Goal: Task Accomplishment & Management: Complete application form

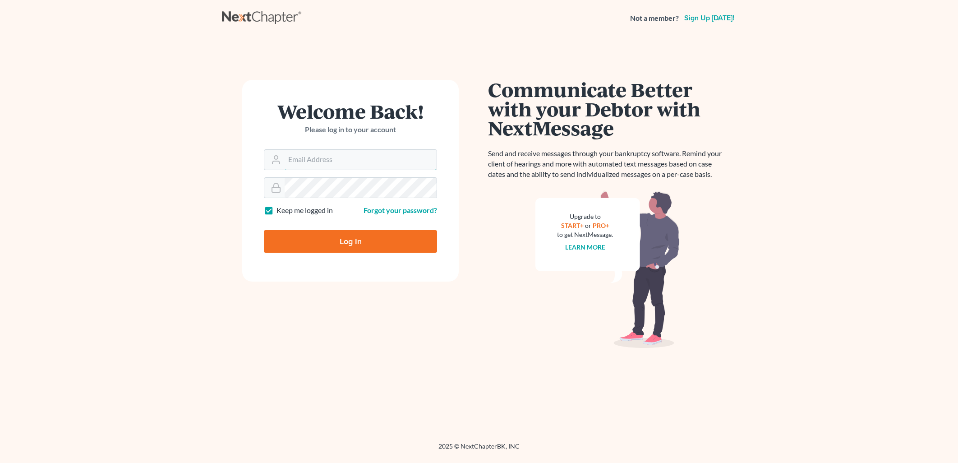
type input "[PERSON_NAME][EMAIL_ADDRESS][DOMAIN_NAME]"
click at [374, 245] on input "Log In" at bounding box center [350, 241] width 173 height 23
type input "Thinking..."
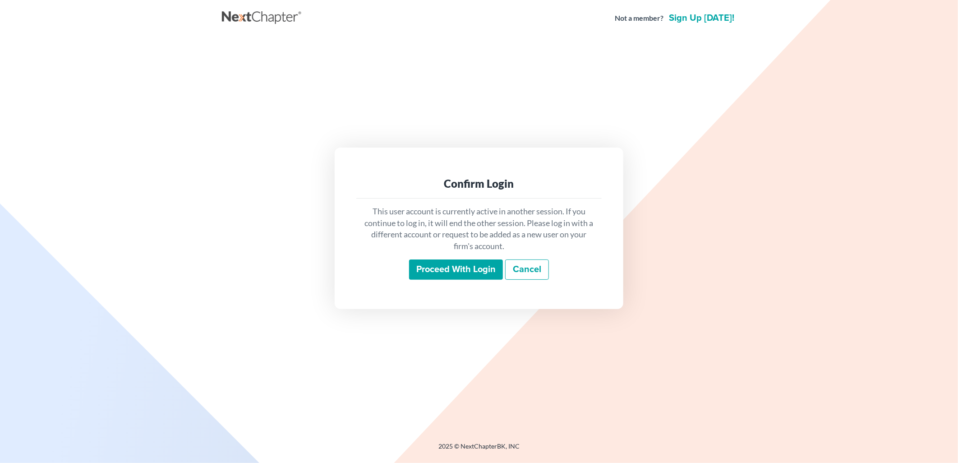
click at [458, 271] on input "Proceed with login" at bounding box center [456, 269] width 94 height 21
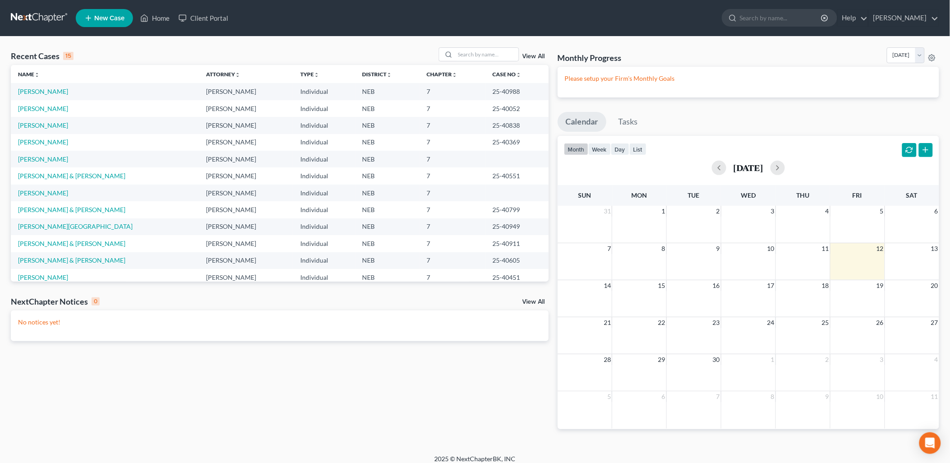
click at [96, 11] on link "New Case" at bounding box center [104, 18] width 57 height 18
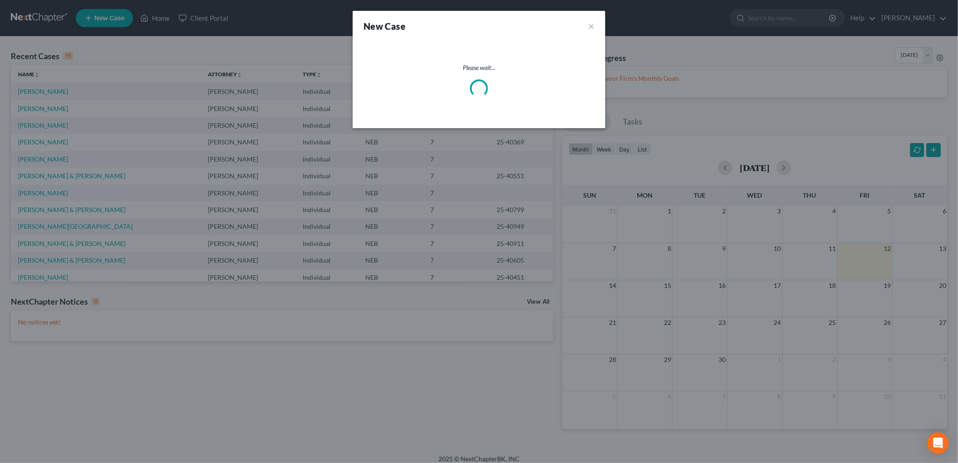
select select "48"
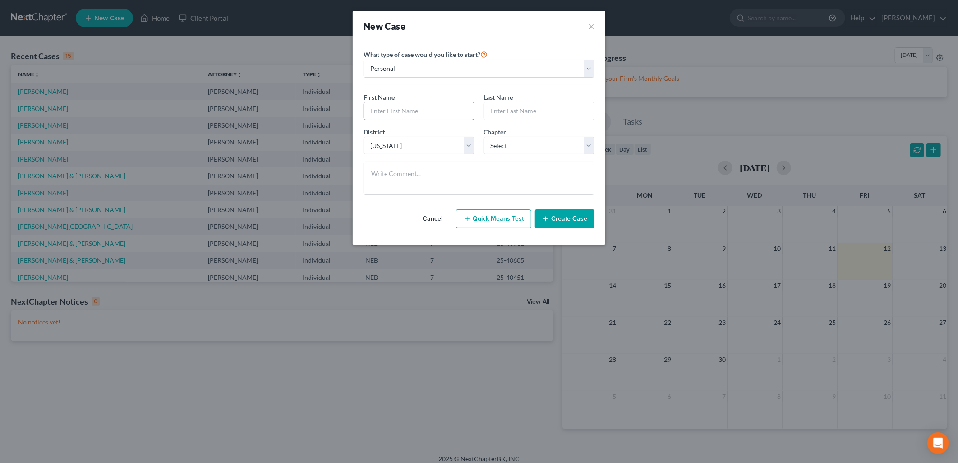
drag, startPoint x: 391, startPoint y: 104, endPoint x: 386, endPoint y: 108, distance: 6.1
click at [389, 106] on input "text" at bounding box center [419, 110] width 110 height 17
type input "Billy"
type input "Winberg"
click at [428, 141] on select "Select Alabama - Middle Alabama - Northern Alabama - Southern Alaska Arizona Ar…" at bounding box center [418, 146] width 111 height 18
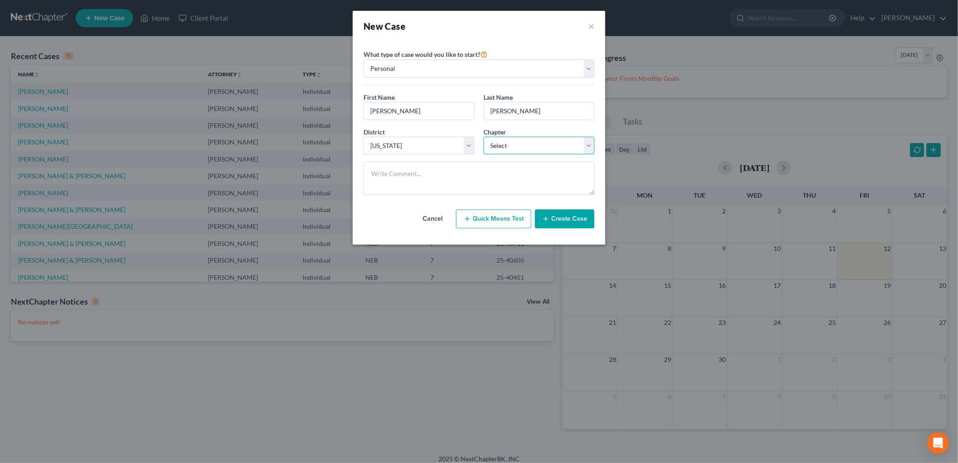
click at [524, 143] on select "Select 7 11 12 13" at bounding box center [538, 146] width 111 height 18
select select "0"
click at [483, 137] on select "Select 7 11 12 13" at bounding box center [538, 146] width 111 height 18
click at [564, 217] on button "Create Case" at bounding box center [565, 218] width 60 height 19
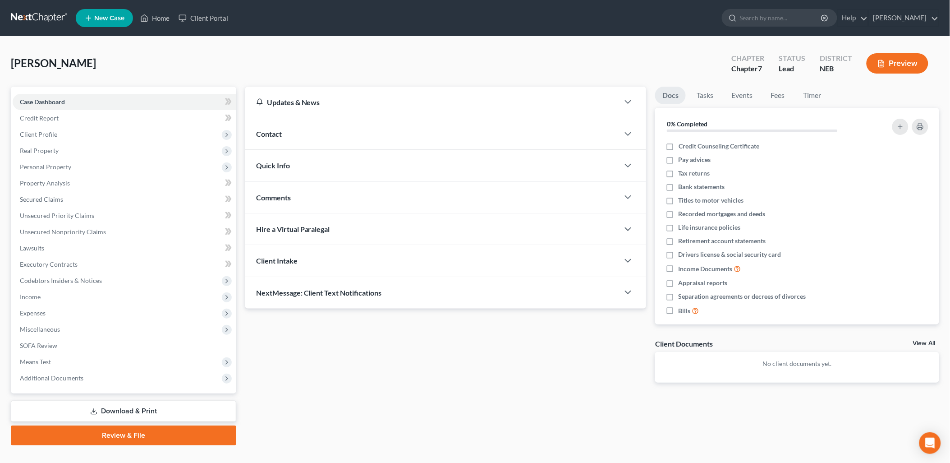
click at [289, 135] on div "Contact" at bounding box center [432, 133] width 374 height 31
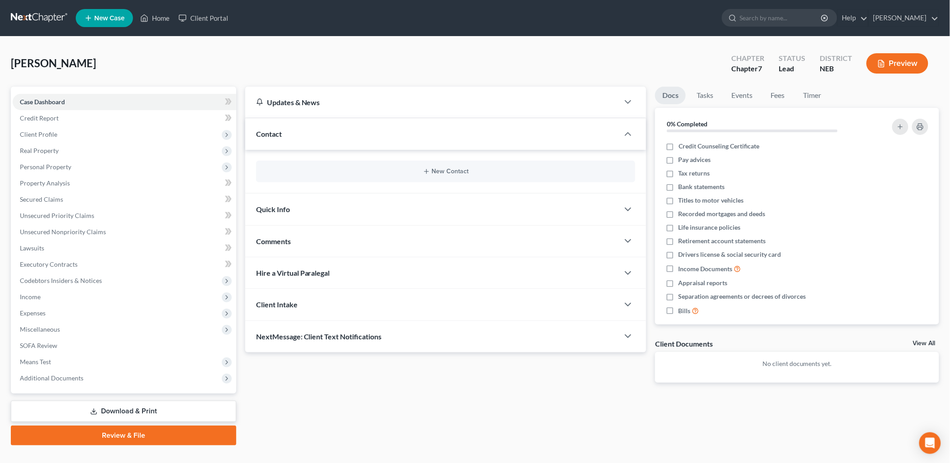
click at [448, 176] on div "New Contact" at bounding box center [446, 172] width 380 height 22
click at [439, 171] on button "New Contact" at bounding box center [445, 171] width 365 height 7
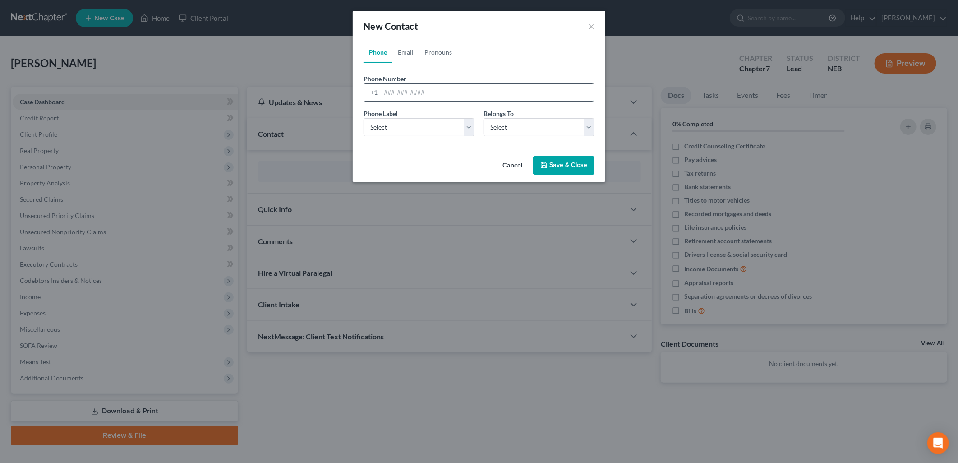
click at [405, 95] on input "tel" at bounding box center [487, 92] width 213 height 17
type input "4023106161"
click at [506, 124] on select "Select Client Other" at bounding box center [538, 127] width 111 height 18
select select "0"
click at [483, 118] on select "Select Client Other" at bounding box center [538, 127] width 111 height 18
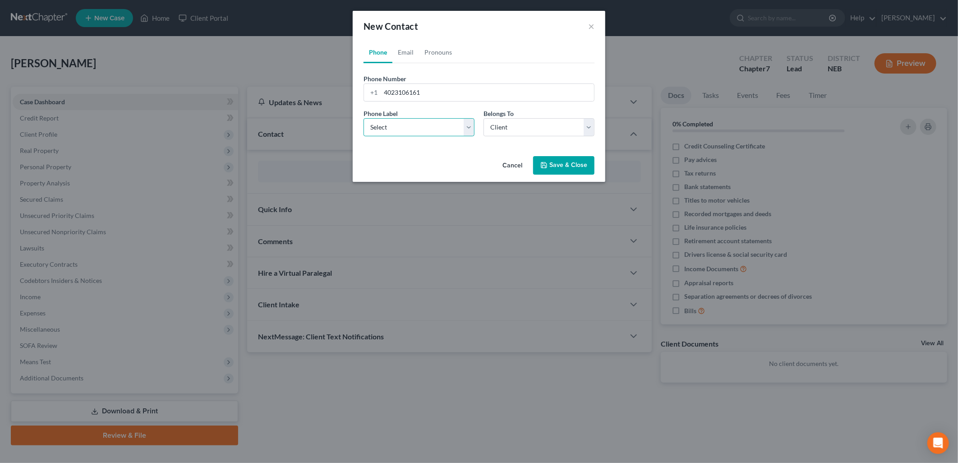
click at [412, 126] on select "Select Mobile Home Work Other" at bounding box center [418, 127] width 111 height 18
select select "0"
click at [363, 118] on select "Select Mobile Home Work Other" at bounding box center [418, 127] width 111 height 18
click at [571, 167] on button "Save & Close" at bounding box center [563, 165] width 61 height 19
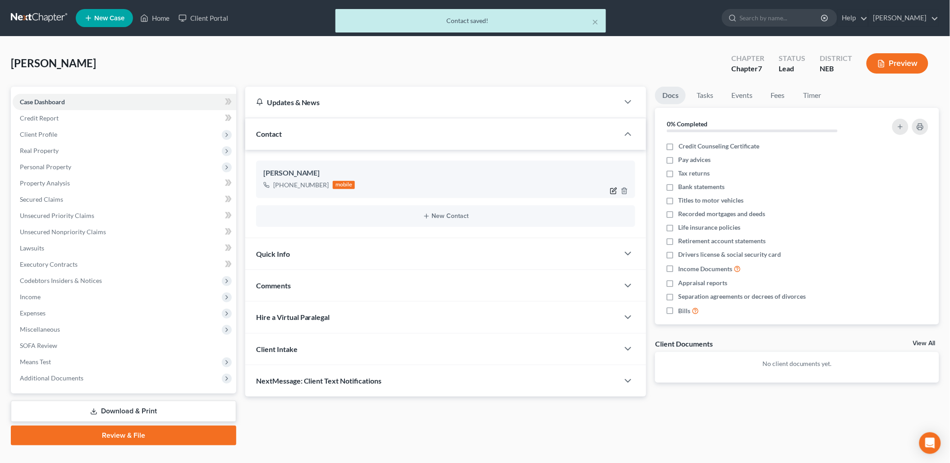
click at [611, 188] on icon "button" at bounding box center [613, 190] width 7 height 7
select select "0"
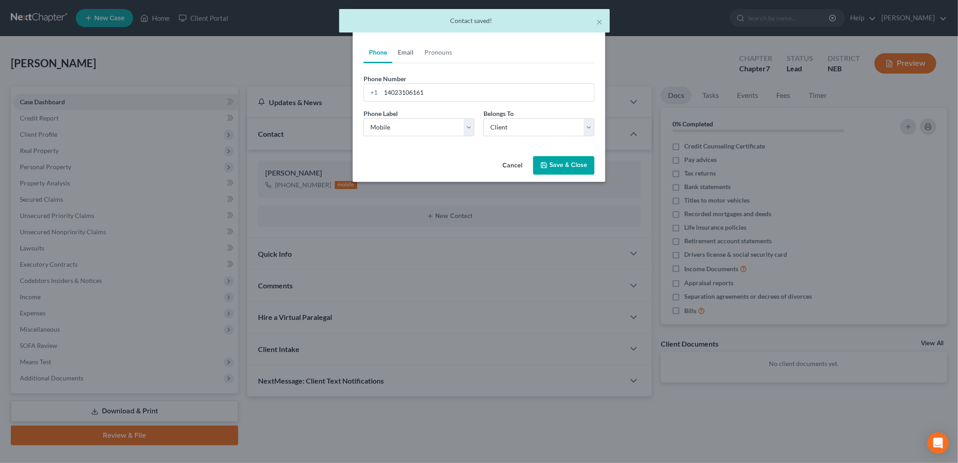
click at [412, 50] on link "Email" at bounding box center [405, 52] width 27 height 22
click at [400, 95] on input "email" at bounding box center [487, 92] width 213 height 17
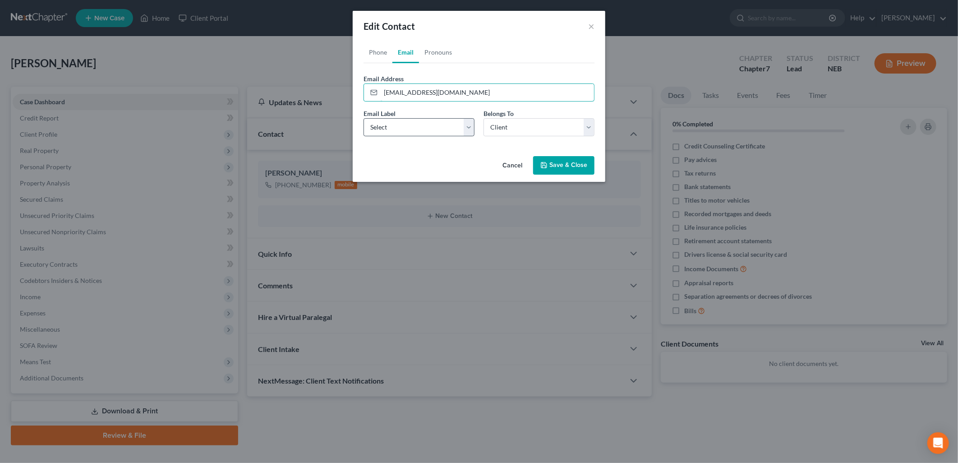
type input "bwinberg007@gmail.com"
click at [405, 133] on select "Select Home Work Other" at bounding box center [418, 127] width 111 height 18
select select "0"
click at [363, 118] on select "Select Home Work Other" at bounding box center [418, 127] width 111 height 18
click at [534, 129] on select "Select Client Other" at bounding box center [538, 127] width 111 height 18
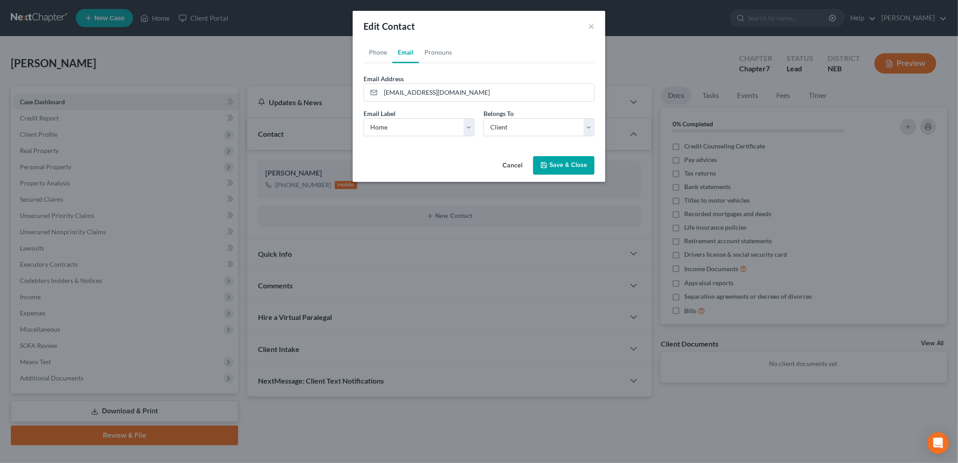
click at [391, 158] on div "Cancel Save & Close" at bounding box center [479, 167] width 253 height 30
click at [433, 51] on link "Pronouns" at bounding box center [438, 52] width 38 height 22
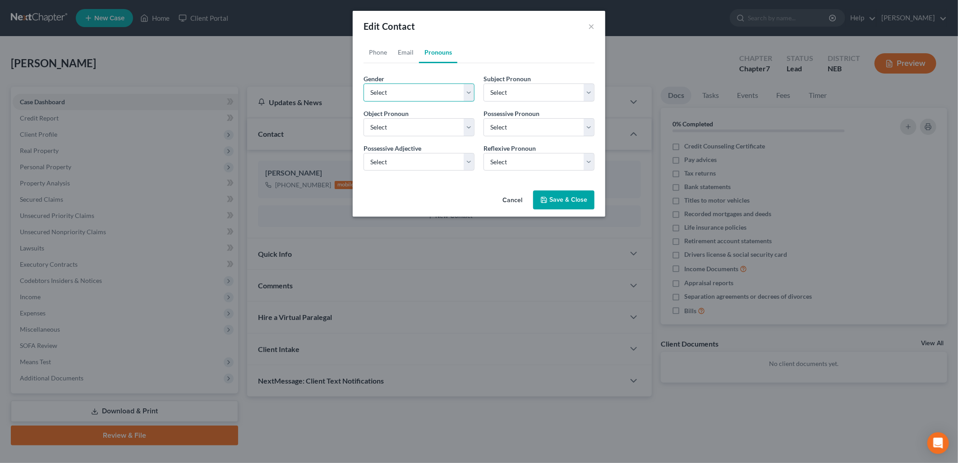
click at [376, 93] on select "Select Male Female Non Binary More Than One Person" at bounding box center [418, 92] width 111 height 18
select select "0"
click at [363, 83] on select "Select Male Female Non Binary More Than One Person" at bounding box center [418, 92] width 111 height 18
select select "0"
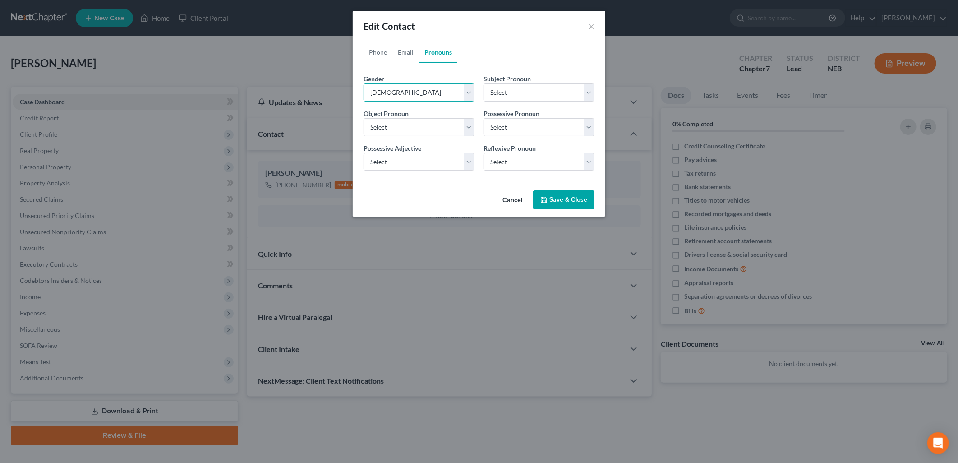
select select "0"
click at [576, 202] on button "Save & Close" at bounding box center [563, 199] width 61 height 19
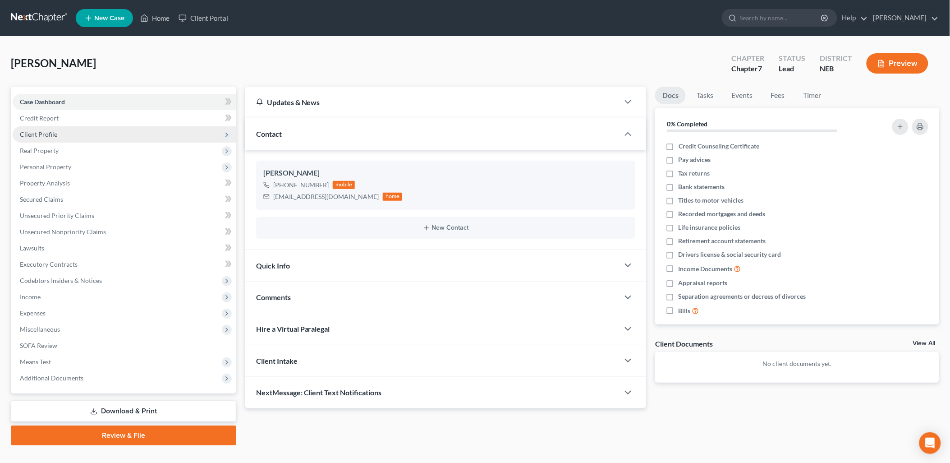
click at [53, 132] on span "Client Profile" at bounding box center [38, 134] width 37 height 8
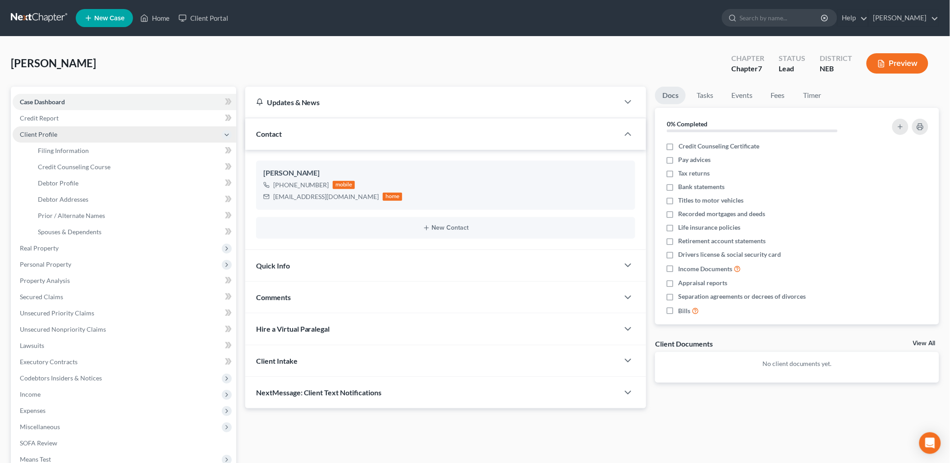
click at [64, 141] on span "Client Profile" at bounding box center [125, 134] width 224 height 16
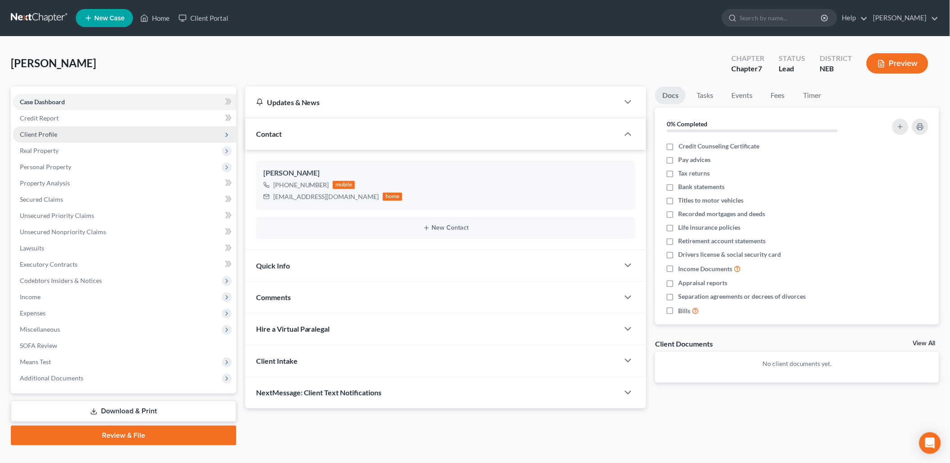
click at [59, 140] on span "Client Profile" at bounding box center [125, 134] width 224 height 16
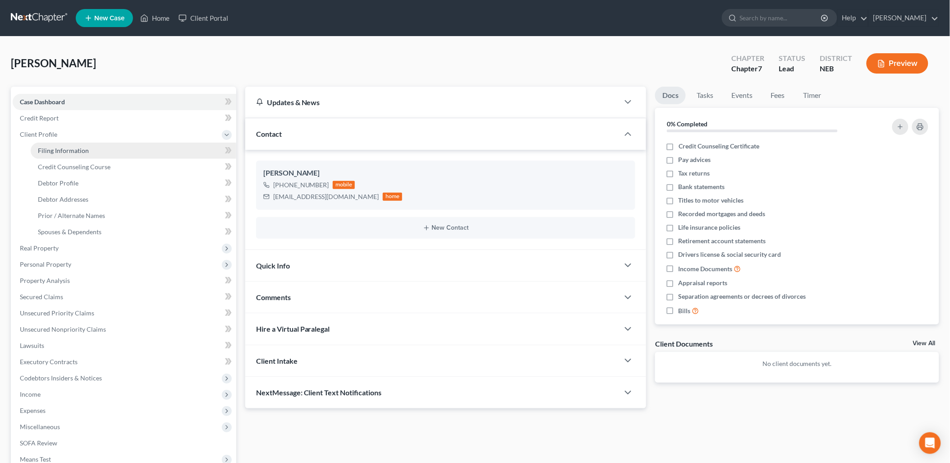
click at [59, 147] on span "Filing Information" at bounding box center [63, 151] width 51 height 8
select select "1"
select select "0"
select select "48"
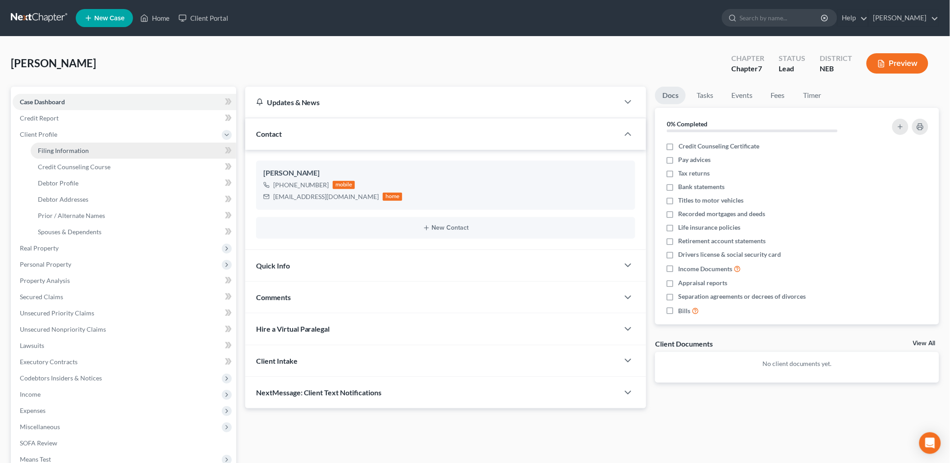
select select "30"
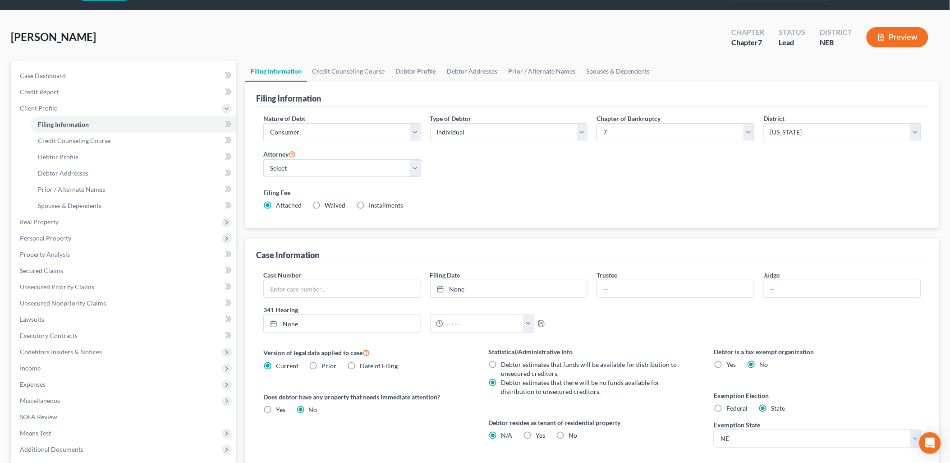
scroll to position [50, 0]
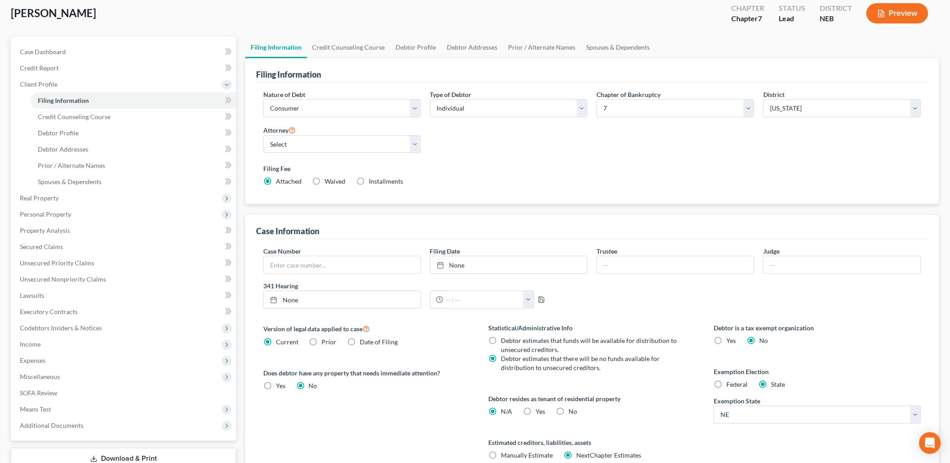
click at [536, 413] on label "Yes Yes" at bounding box center [540, 411] width 9 height 9
click at [540, 413] on input "Yes Yes" at bounding box center [543, 410] width 6 height 6
radio input "true"
radio input "false"
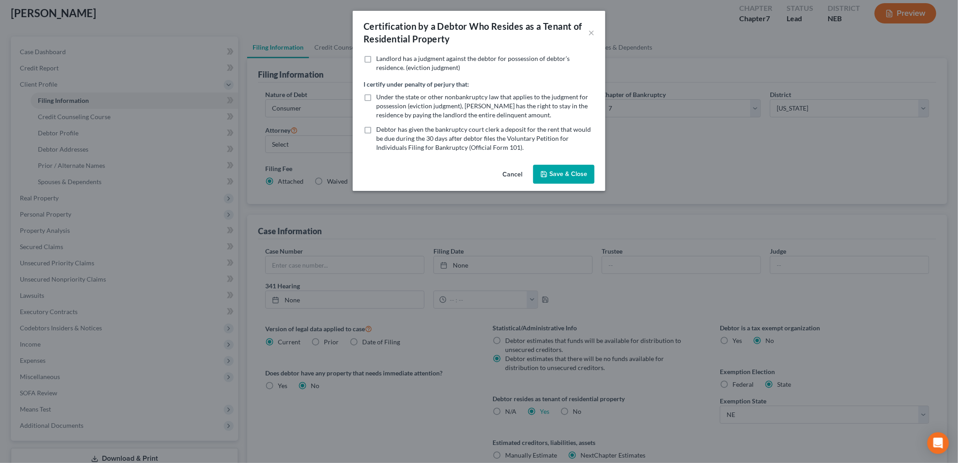
click at [552, 169] on button "Save & Close" at bounding box center [563, 174] width 61 height 19
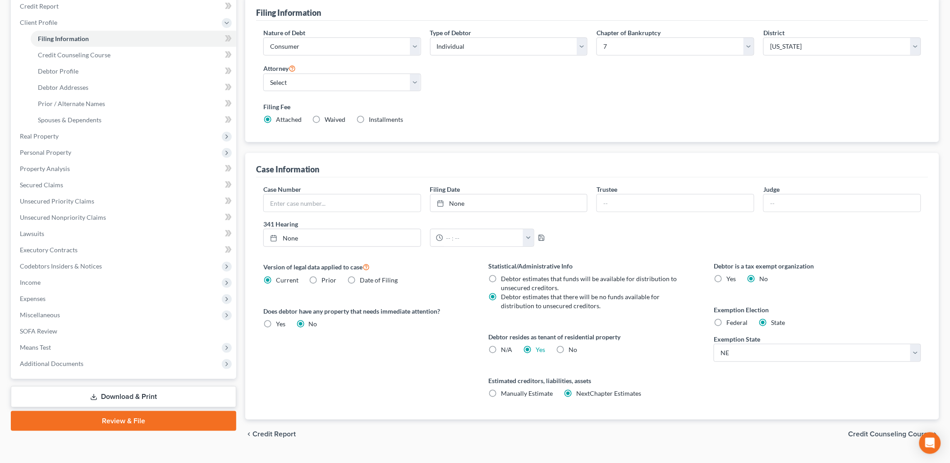
scroll to position [131, 0]
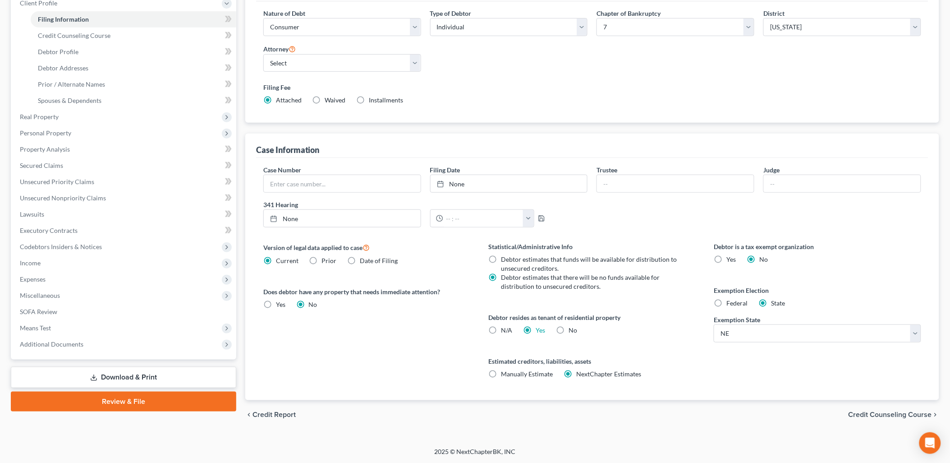
click at [881, 415] on span "Credit Counseling Course" at bounding box center [890, 414] width 83 height 7
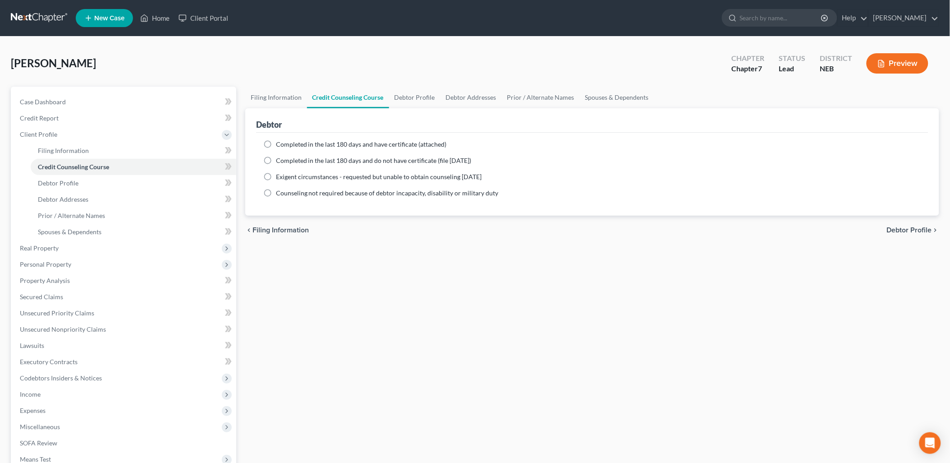
click at [276, 143] on label "Completed in the last 180 days and have certificate (attached)" at bounding box center [361, 144] width 171 height 9
click at [280, 143] on input "Completed in the last 180 days and have certificate (attached)" at bounding box center [283, 143] width 6 height 6
radio input "true"
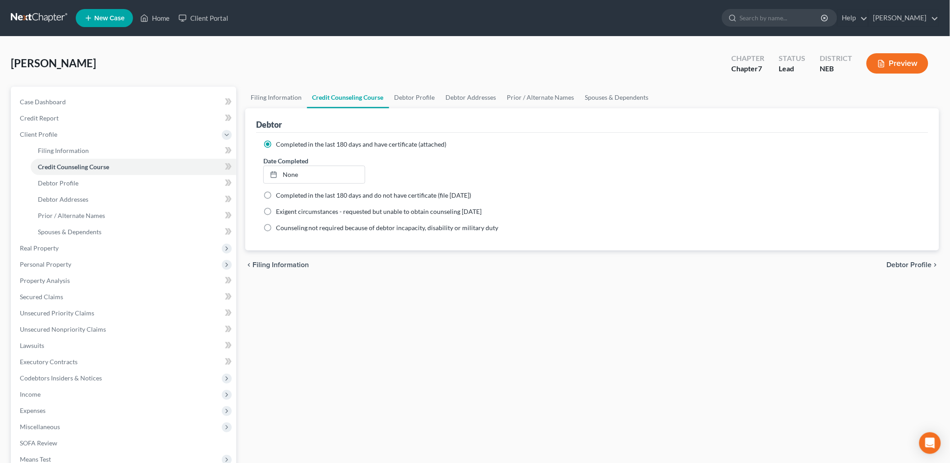
click at [903, 262] on span "Debtor Profile" at bounding box center [909, 264] width 45 height 7
select select "0"
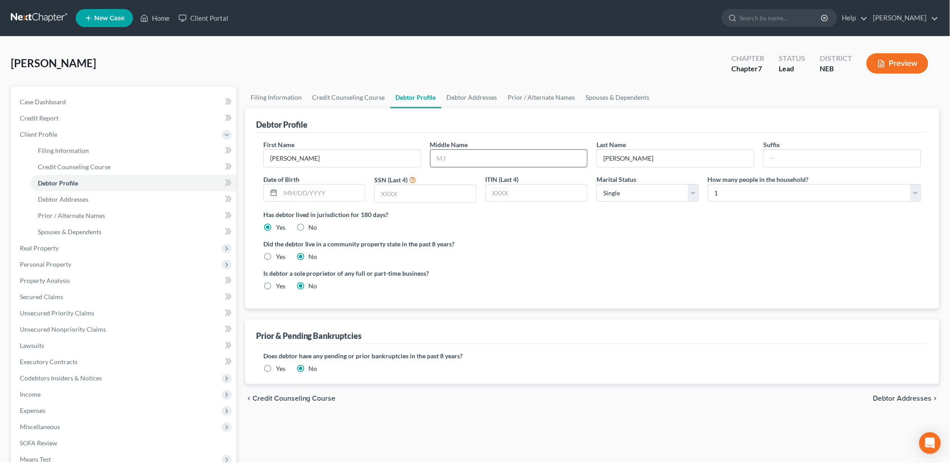
click at [472, 157] on input "text" at bounding box center [509, 158] width 157 height 17
type input "Jack"
click at [294, 193] on input "text" at bounding box center [322, 192] width 85 height 17
click at [463, 194] on input "text" at bounding box center [425, 193] width 101 height 17
drag, startPoint x: 346, startPoint y: 194, endPoint x: 236, endPoint y: 188, distance: 110.2
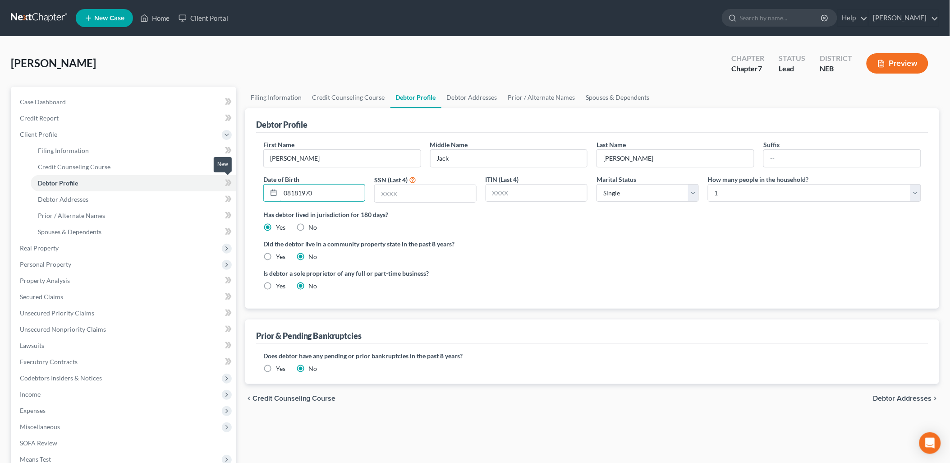
click at [235, 189] on div "Petition Navigation Case Dashboard Payments Invoices Payments Payments Credit R…" at bounding box center [475, 315] width 938 height 456
type input "08/18/1970"
click at [420, 195] on input "text" at bounding box center [425, 193] width 101 height 17
type input "8392"
click at [905, 396] on span "Debtor Addresses" at bounding box center [902, 398] width 59 height 7
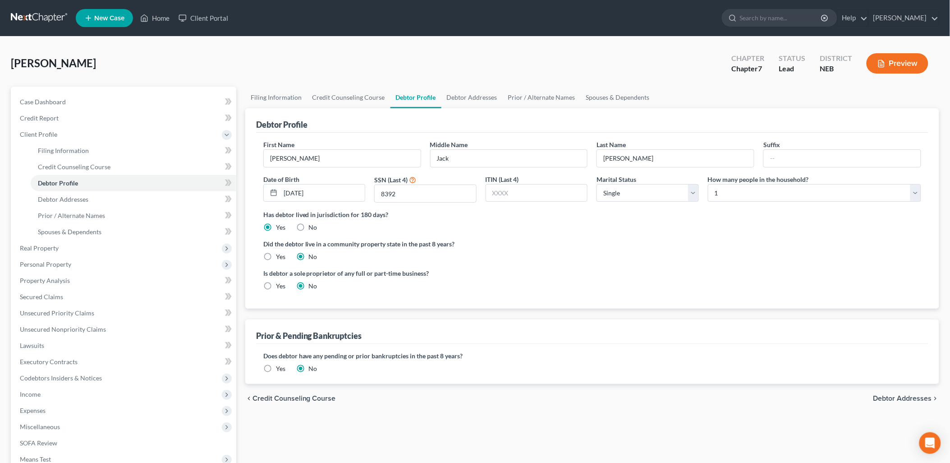
select select "0"
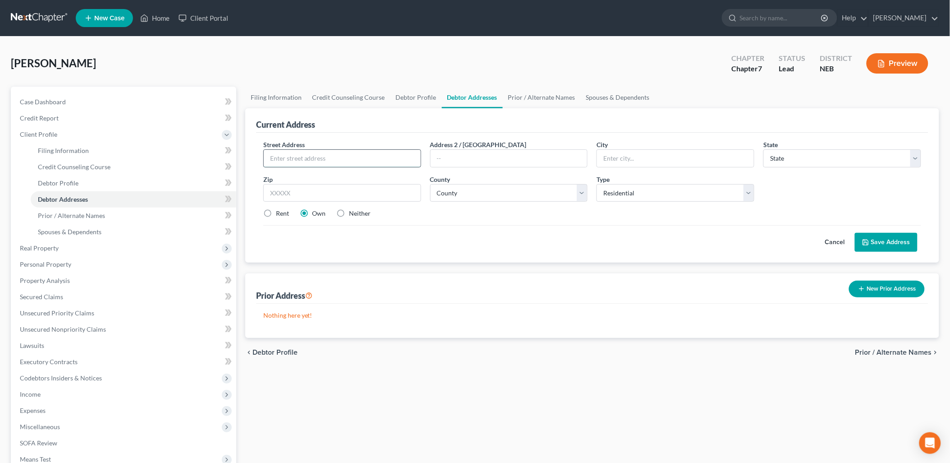
click at [305, 160] on input "text" at bounding box center [342, 158] width 157 height 17
type input "602 1st Street"
type input "Overton"
select select "30"
type input "68863"
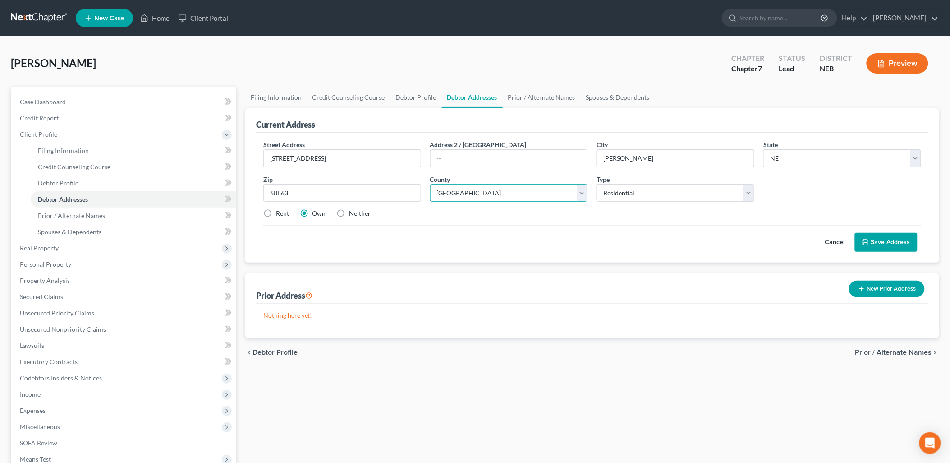
click at [520, 195] on select "County Adams County Antelope County Arthur County Banner County Blaine County B…" at bounding box center [509, 193] width 158 height 18
select select "23"
click at [430, 184] on select "County Adams County Antelope County Arthur County Banner County Blaine County B…" at bounding box center [509, 193] width 158 height 18
click at [276, 216] on label "Rent" at bounding box center [282, 213] width 13 height 9
click at [280, 215] on input "Rent" at bounding box center [283, 212] width 6 height 6
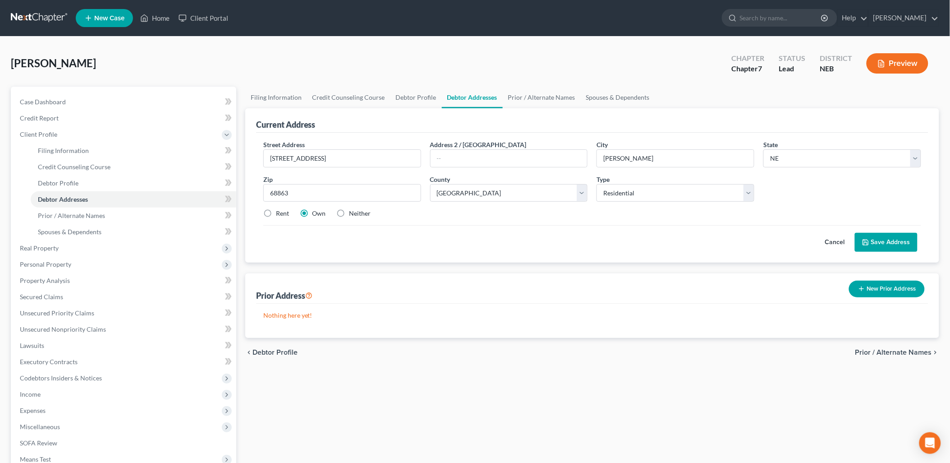
radio input "true"
click at [891, 238] on button "Save Address" at bounding box center [886, 242] width 63 height 19
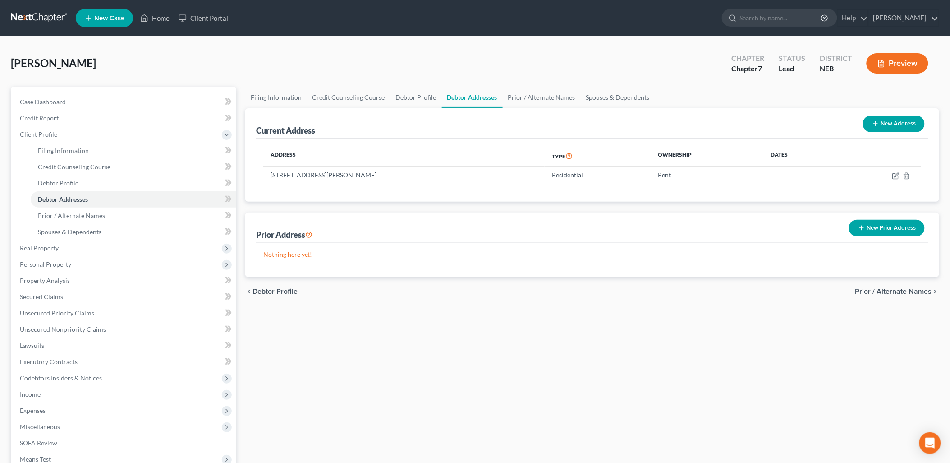
click at [664, 73] on div "Winberg, Billy Upgraded Chapter Chapter 7 Status Lead District NEB Preview" at bounding box center [475, 66] width 929 height 39
click at [876, 228] on button "New Prior Address" at bounding box center [887, 228] width 76 height 17
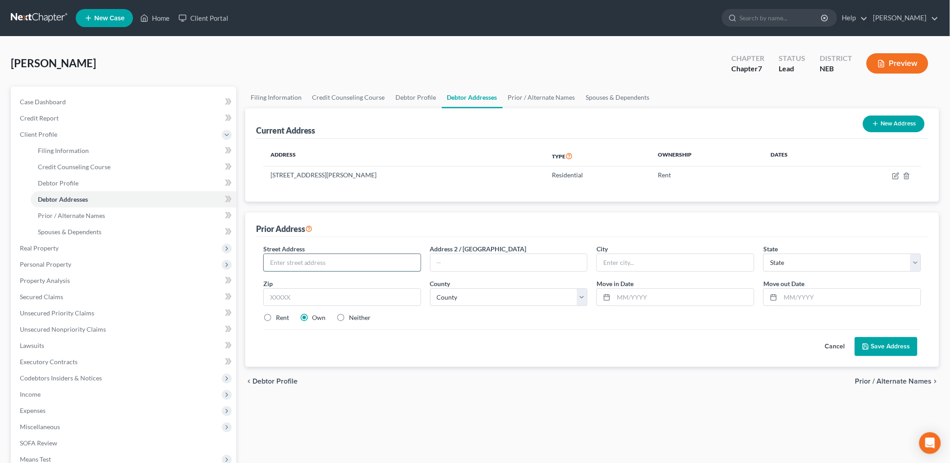
click at [336, 263] on input "text" at bounding box center [342, 262] width 157 height 17
type input "Riverside Trailer Court #49"
type input "Blaine Township"
select select "30"
type input "68847"
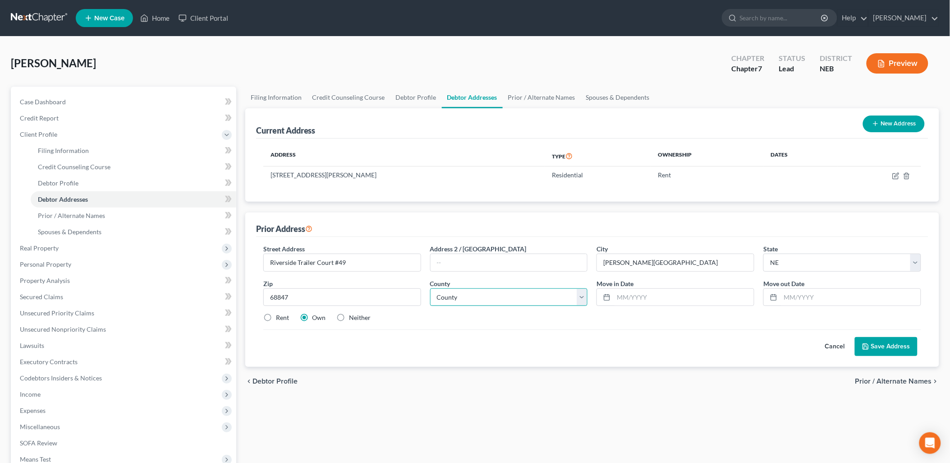
type input "Kearney"
drag, startPoint x: 344, startPoint y: 260, endPoint x: 335, endPoint y: 262, distance: 9.6
click at [335, 262] on input "Riverside Trailer Court #49" at bounding box center [342, 262] width 157 height 17
type input "Riverside Trailer Court"
click at [454, 263] on input "text" at bounding box center [509, 262] width 157 height 17
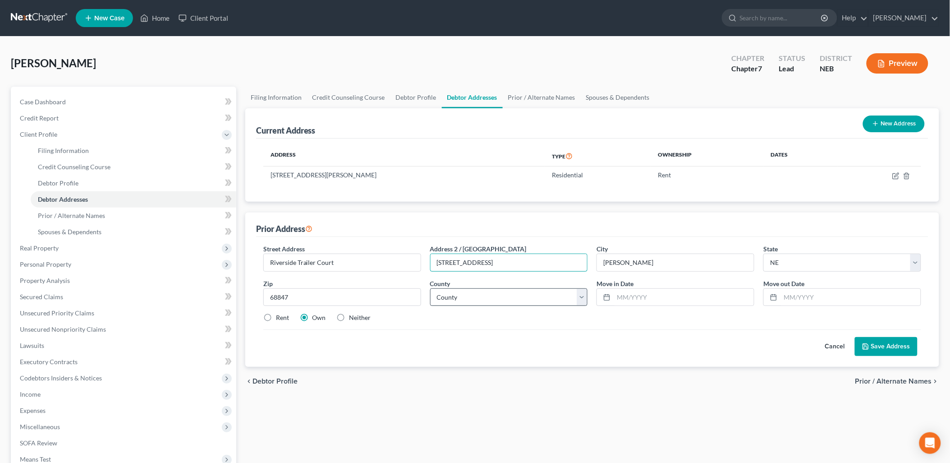
type input "2023 25 Road #49"
click at [506, 299] on select "County Adams County Antelope County Arthur County Banner County Blaine County B…" at bounding box center [509, 297] width 158 height 18
select select "9"
click at [430, 288] on select "County Adams County Antelope County Arthur County Banner County Blaine County B…" at bounding box center [509, 297] width 158 height 18
click at [893, 341] on button "Save Address" at bounding box center [886, 346] width 63 height 19
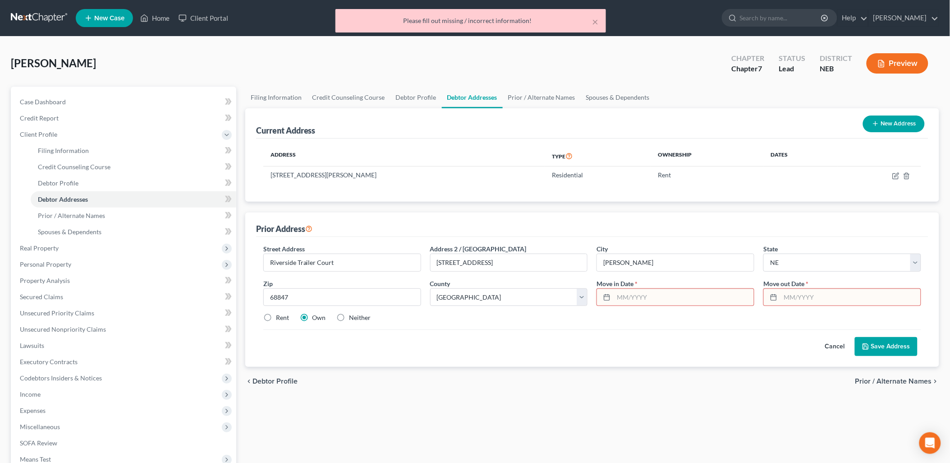
click at [651, 299] on input "text" at bounding box center [684, 297] width 140 height 17
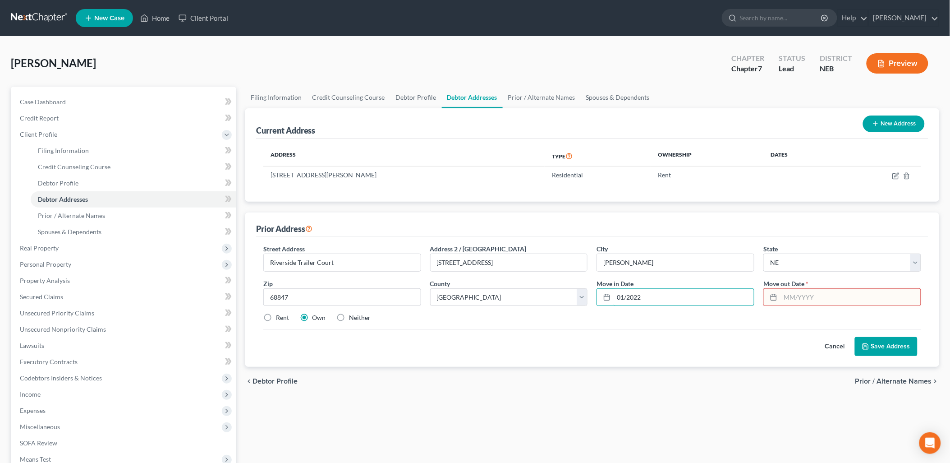
type input "01/2022"
click at [792, 298] on input "text" at bounding box center [851, 297] width 140 height 17
type input "01/2025"
click at [782, 313] on div "Rent Own Neither" at bounding box center [592, 317] width 667 height 9
click at [893, 344] on button "Save Address" at bounding box center [886, 346] width 63 height 19
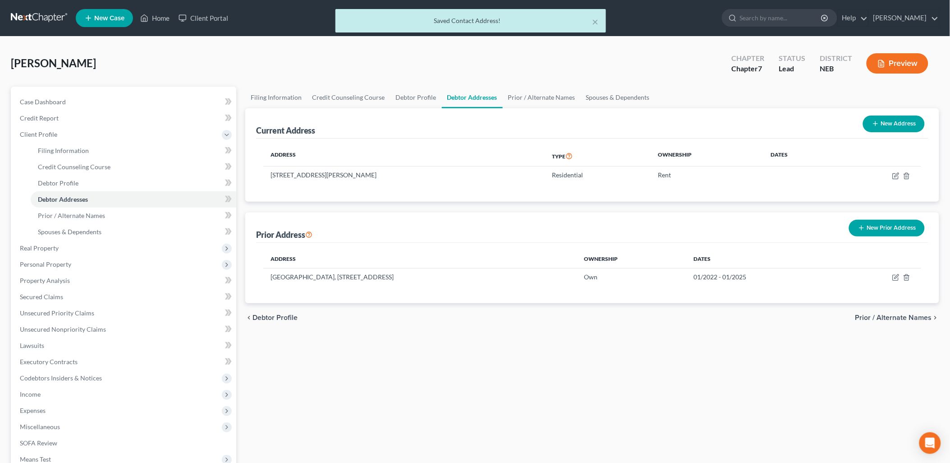
click at [901, 317] on span "Prior / Alternate Names" at bounding box center [893, 317] width 77 height 7
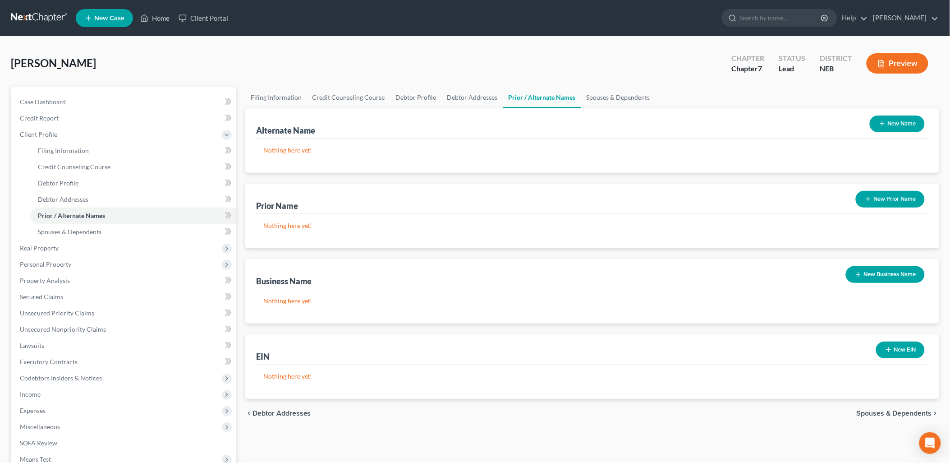
click at [879, 267] on button "New Business Name" at bounding box center [885, 274] width 79 height 17
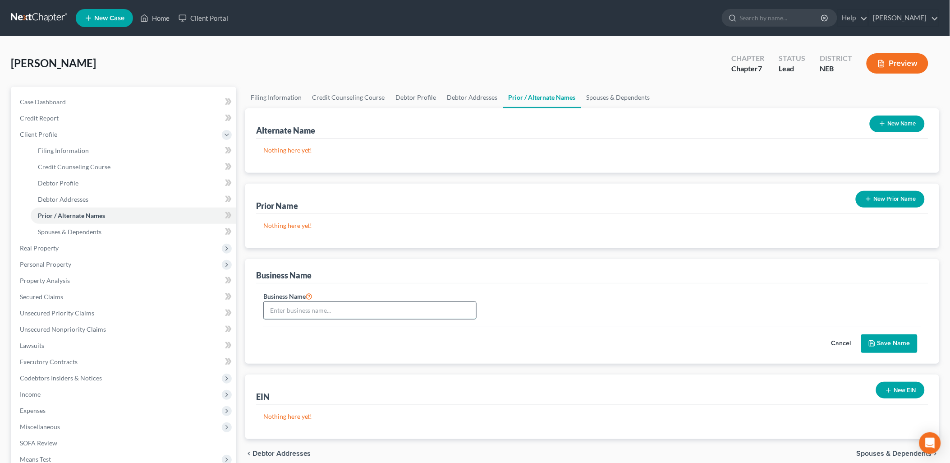
click at [399, 308] on input "text" at bounding box center [370, 310] width 212 height 17
type input "Billy Jack's Pizza Pub, Inc. a Nebraska Corporation"
click at [893, 343] on button "Save Name" at bounding box center [889, 343] width 56 height 19
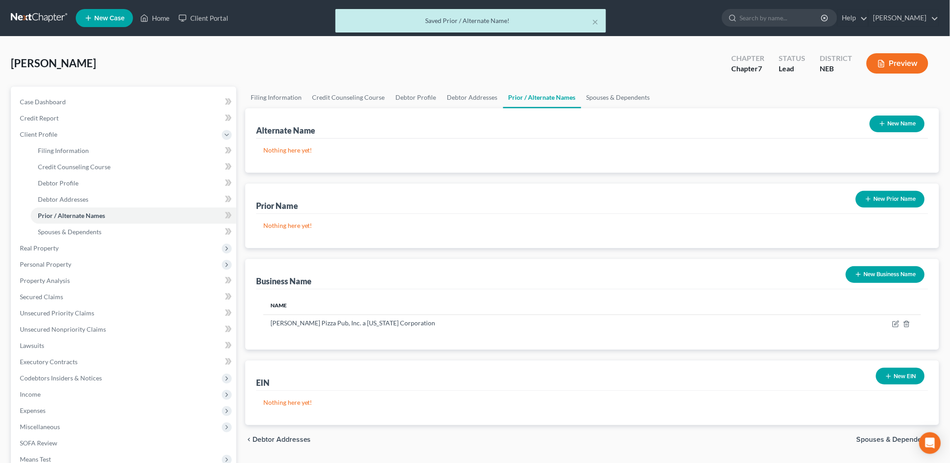
click at [878, 271] on button "New Business Name" at bounding box center [885, 274] width 79 height 17
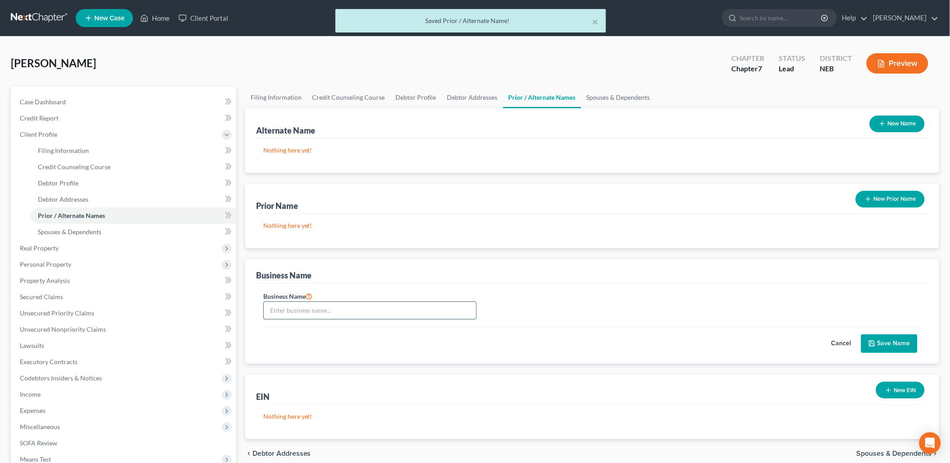
click at [396, 317] on input "text" at bounding box center [370, 310] width 212 height 17
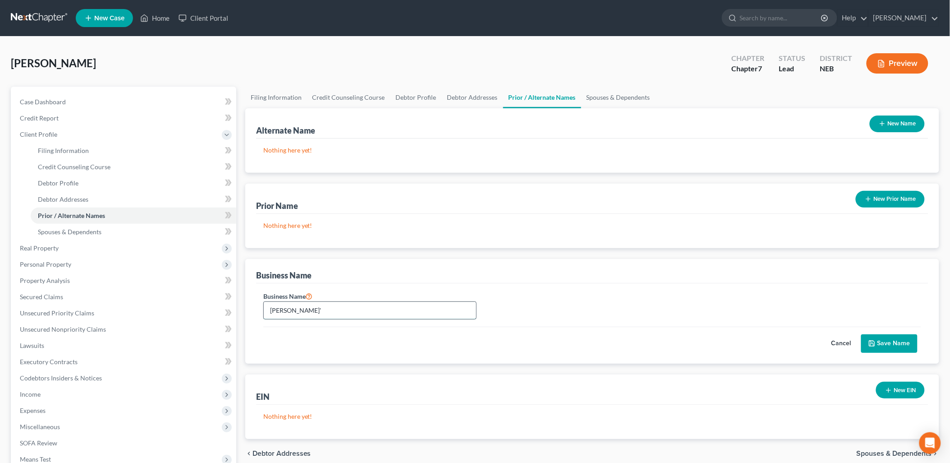
click at [861, 334] on button "Save Name" at bounding box center [889, 343] width 56 height 19
type input "Billy Jack's"
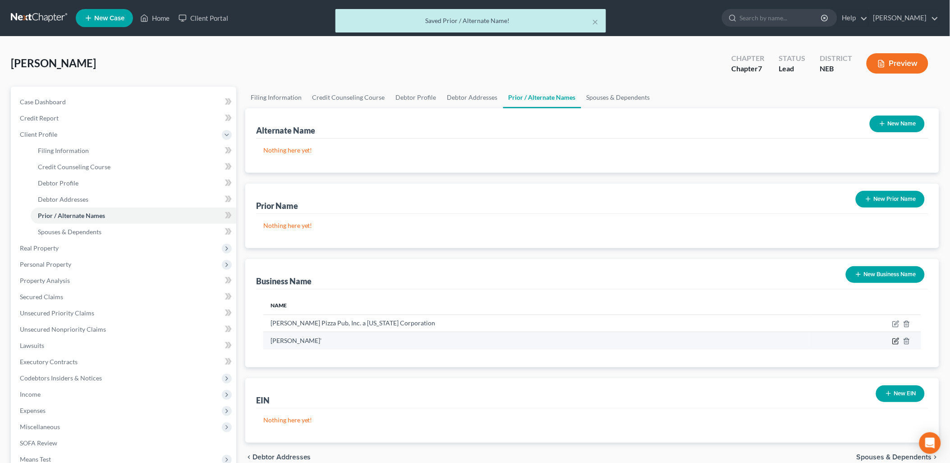
click at [894, 341] on icon "button" at bounding box center [895, 340] width 7 height 7
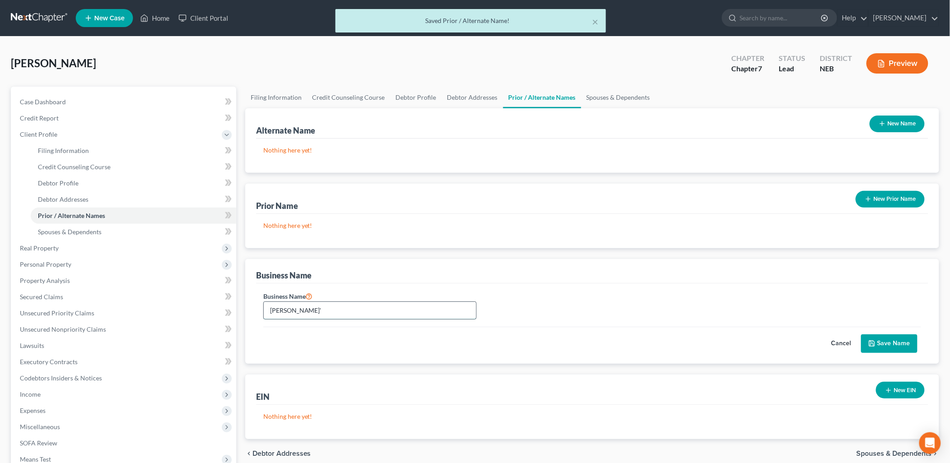
click at [366, 312] on input "Billy Jack'" at bounding box center [370, 310] width 212 height 17
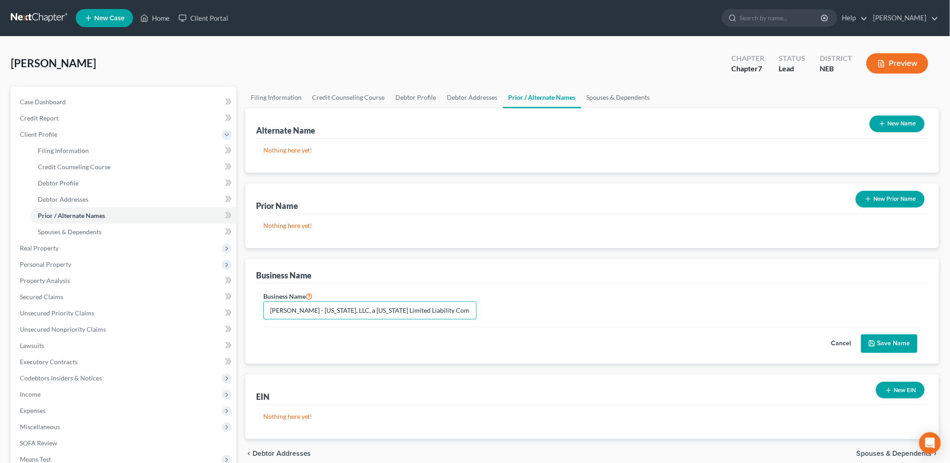
type input "Billy Jack's - Nebraska, LLC, a Nebraska Limited Liability Company"
click at [895, 340] on button "Save Name" at bounding box center [889, 343] width 56 height 19
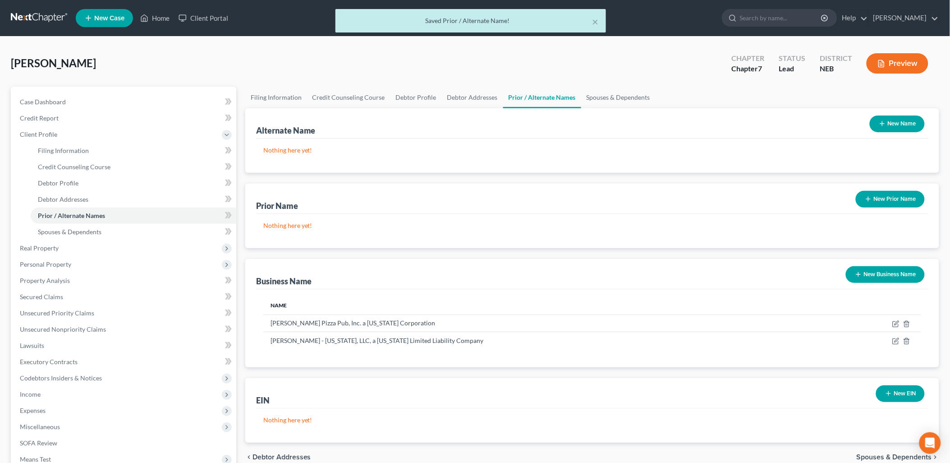
click at [871, 272] on button "New Business Name" at bounding box center [885, 274] width 79 height 17
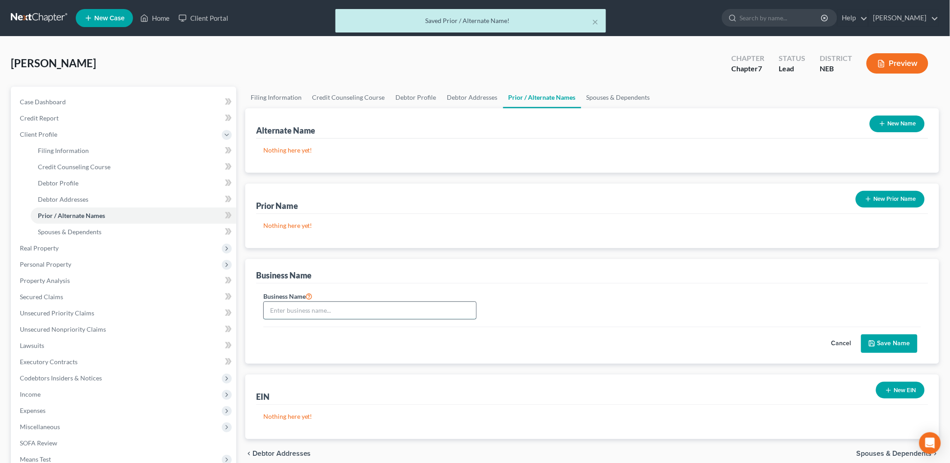
click at [373, 316] on input "text" at bounding box center [370, 310] width 212 height 17
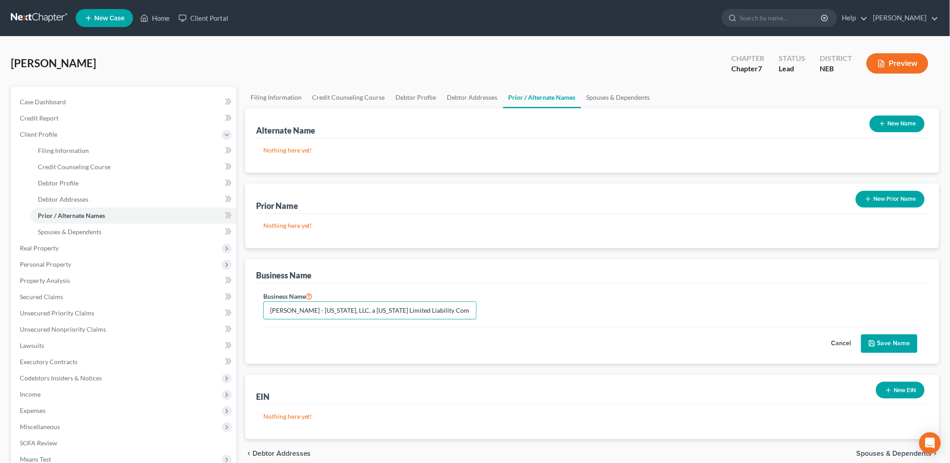
type input "Billy Jack's - Wyoming, LLC, a Wyoming Limited Liability Company"
click at [884, 343] on button "Save Name" at bounding box center [889, 343] width 56 height 19
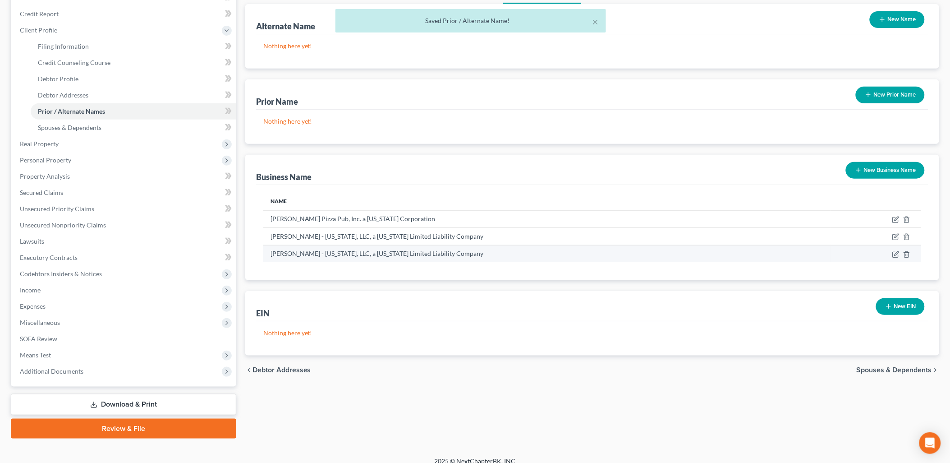
scroll to position [113, 0]
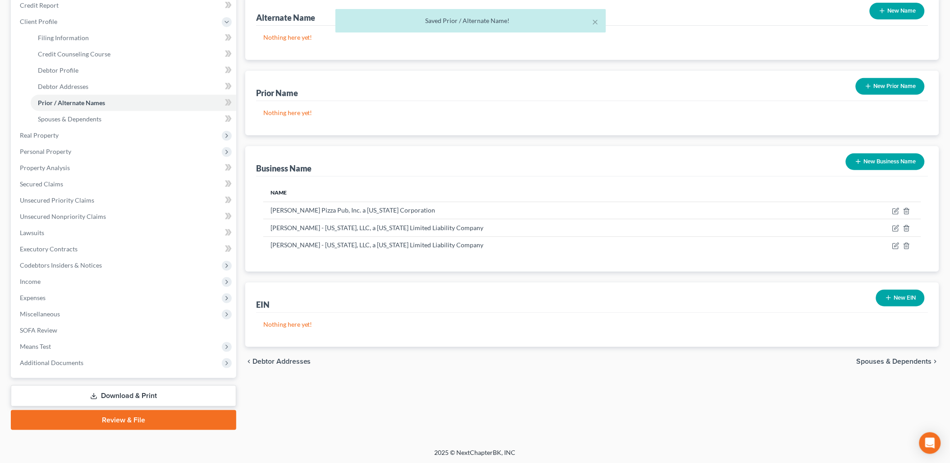
click at [886, 362] on span "Spouses & Dependents" at bounding box center [894, 361] width 75 height 7
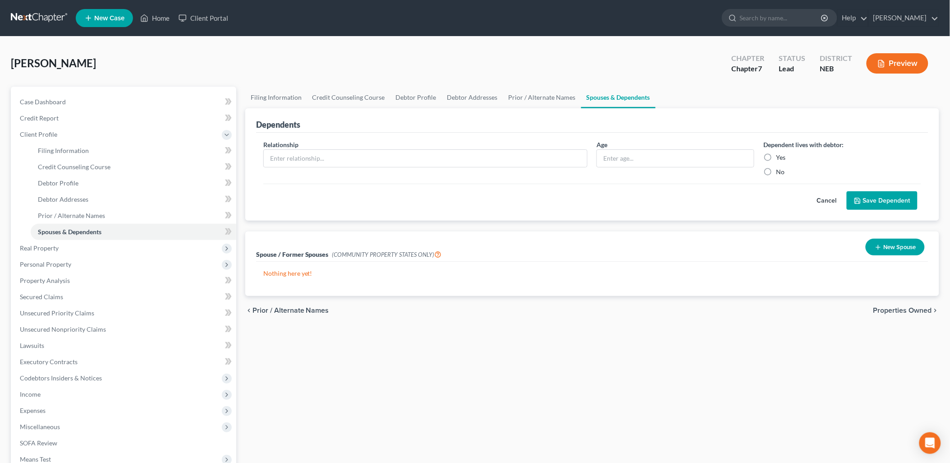
click at [900, 309] on span "Properties Owned" at bounding box center [902, 310] width 59 height 7
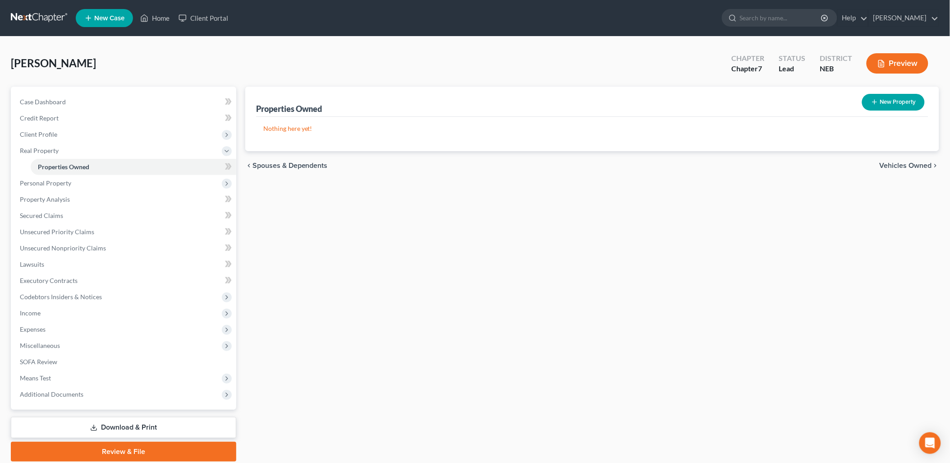
click at [902, 162] on span "Vehicles Owned" at bounding box center [906, 165] width 52 height 7
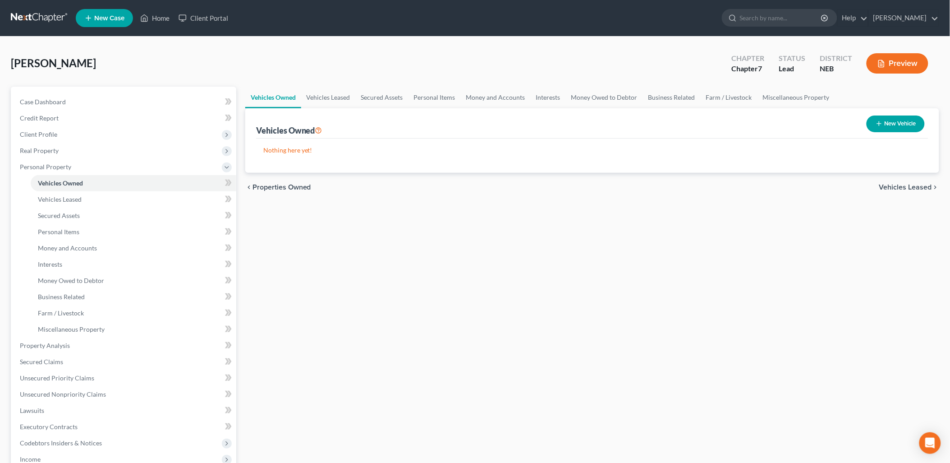
click at [883, 186] on span "Vehicles Leased" at bounding box center [905, 187] width 53 height 7
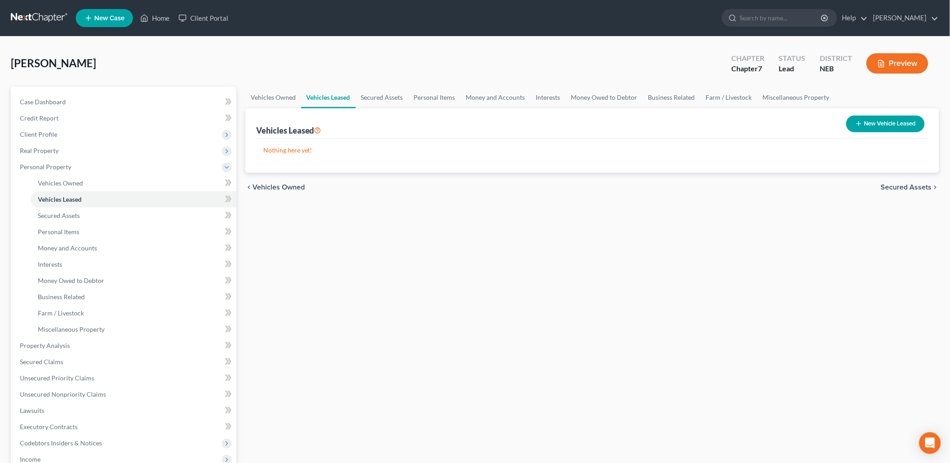
click at [904, 187] on span "Secured Assets" at bounding box center [906, 187] width 51 height 7
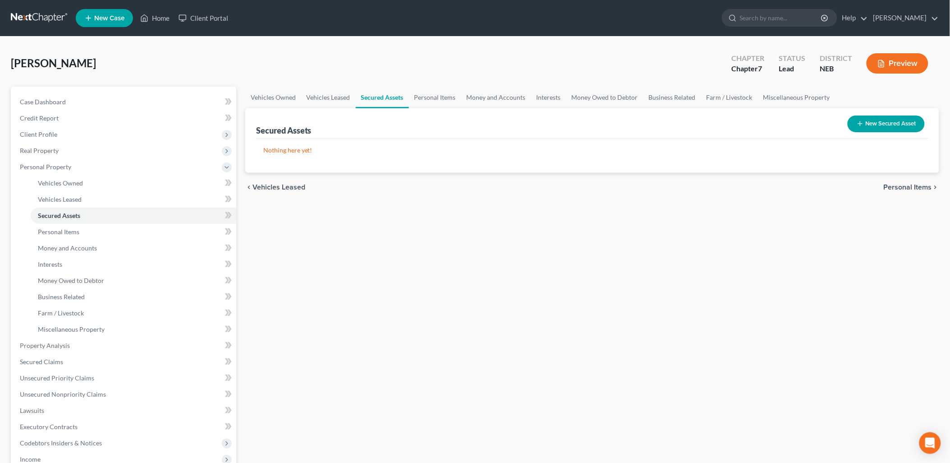
click at [904, 187] on span "Personal Items" at bounding box center [908, 187] width 48 height 7
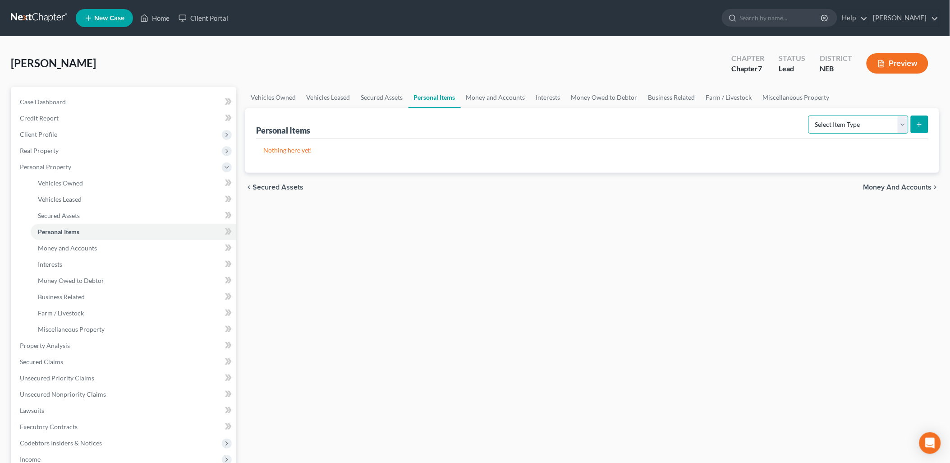
click at [897, 124] on select "Select Item Type Clothing Collectibles Of Value Electronics Firearms Household …" at bounding box center [859, 124] width 100 height 18
select select "clothing"
click at [809, 115] on select "Select Item Type Clothing Collectibles Of Value Electronics Firearms Household …" at bounding box center [859, 124] width 100 height 18
click at [919, 125] on icon "submit" at bounding box center [919, 124] width 7 height 7
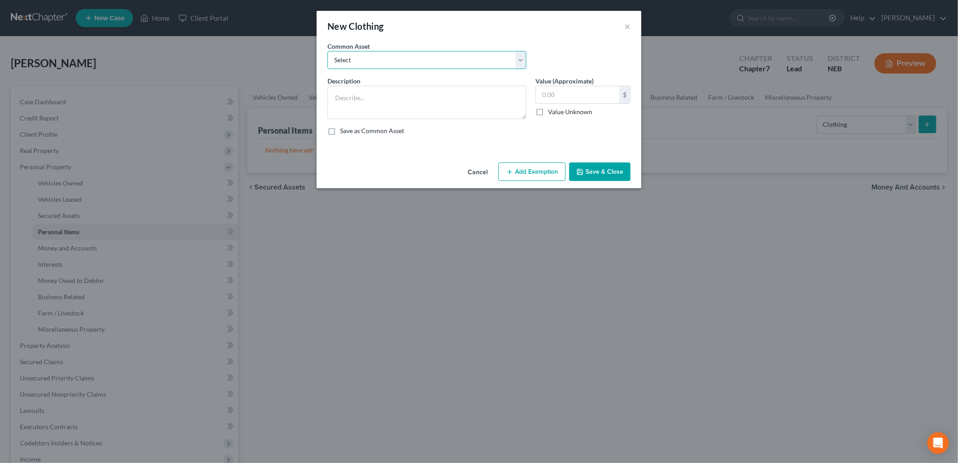
drag, startPoint x: 456, startPoint y: 62, endPoint x: 456, endPoint y: 67, distance: 5.0
click at [456, 62] on select "Select Clothing" at bounding box center [426, 60] width 199 height 18
select select "0"
click at [327, 51] on select "Select Clothing" at bounding box center [426, 60] width 199 height 18
type textarea "Clothing"
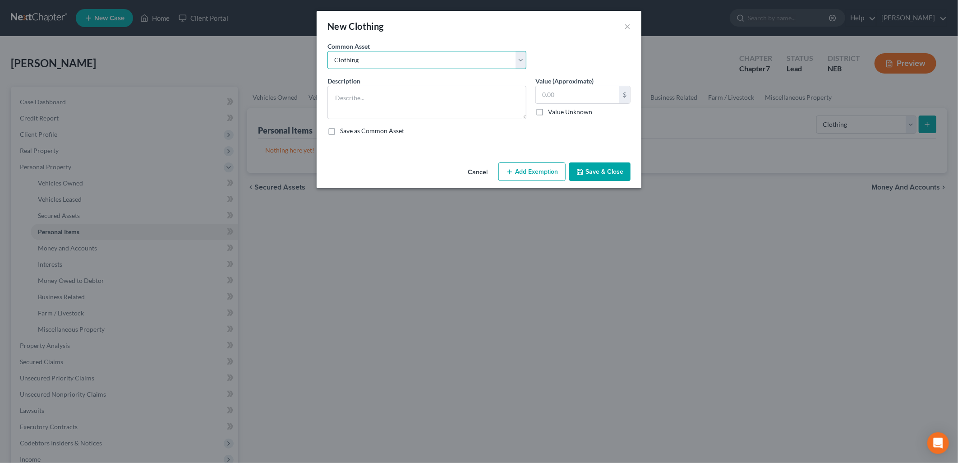
type input "500.00"
click at [522, 170] on button "Add Exemption" at bounding box center [531, 171] width 67 height 19
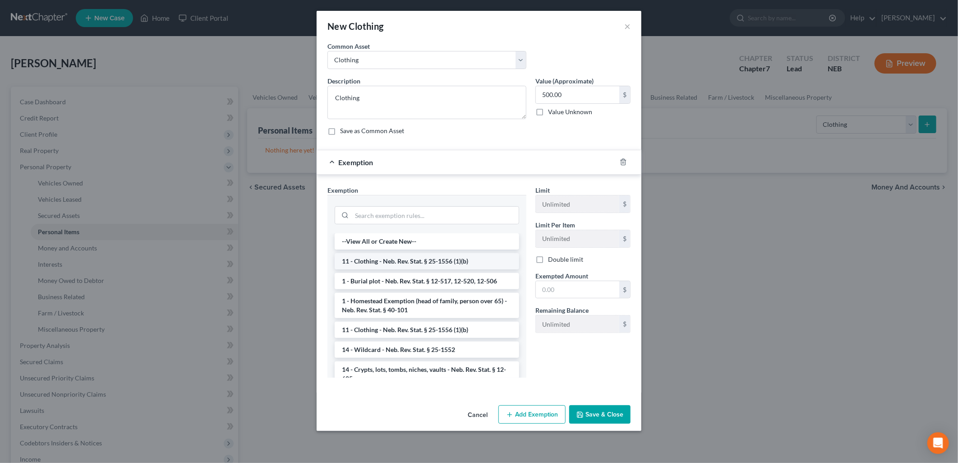
click at [420, 261] on li "11 - Clothing - Neb. Rev. Stat. § 25-1556 (1)(b)" at bounding box center [427, 261] width 184 height 16
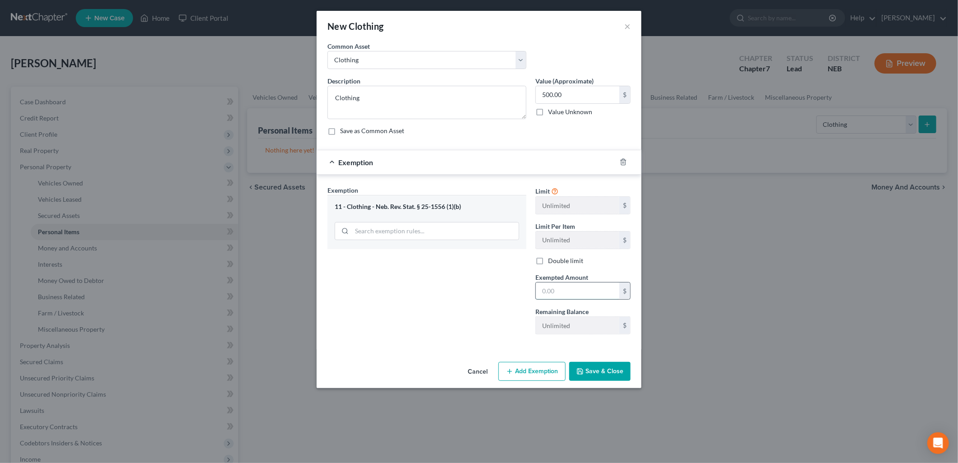
click at [555, 286] on input "text" at bounding box center [577, 290] width 83 height 17
type input "500.00"
click at [600, 372] on button "Save & Close" at bounding box center [599, 371] width 61 height 19
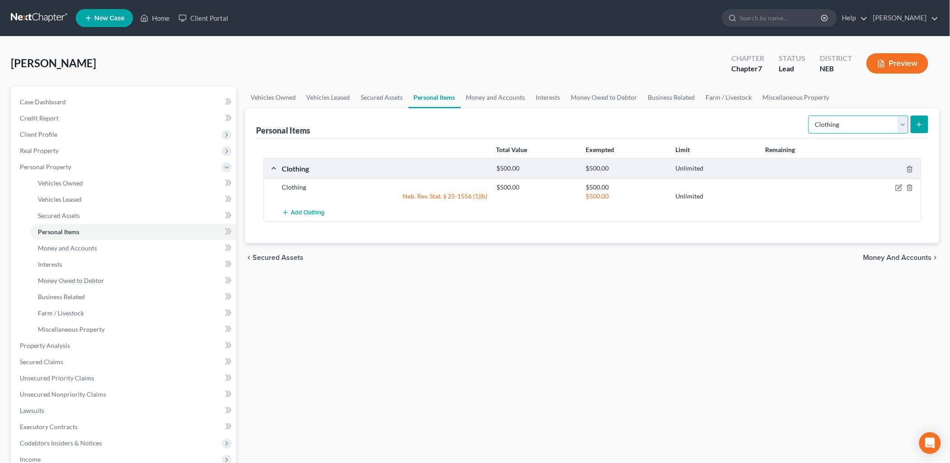
click at [902, 122] on select "Select Item Type Clothing Collectibles Of Value Electronics Firearms Household …" at bounding box center [859, 124] width 100 height 18
select select "electronics"
click at [809, 115] on select "Select Item Type Clothing Collectibles Of Value Electronics Firearms Household …" at bounding box center [859, 124] width 100 height 18
click at [922, 124] on icon "submit" at bounding box center [919, 124] width 7 height 7
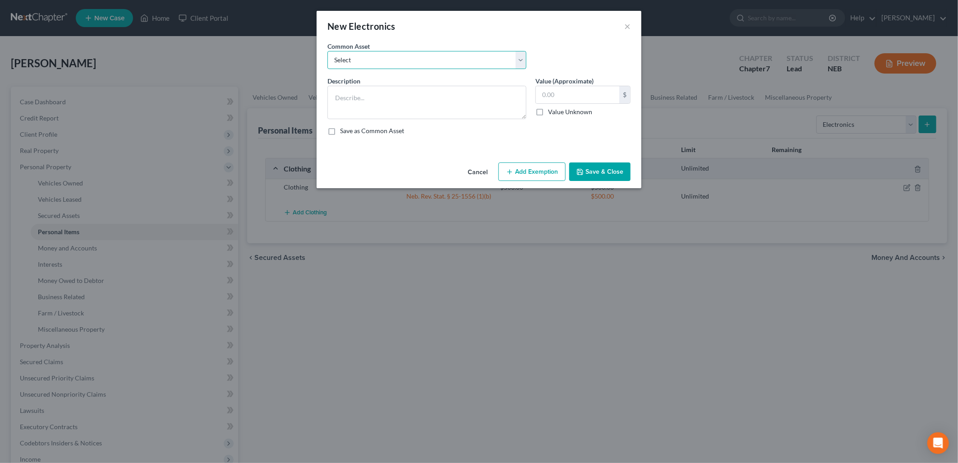
click at [417, 59] on select "Select Cell Phone" at bounding box center [426, 60] width 199 height 18
select select "0"
click at [327, 51] on select "Select Cell Phone" at bounding box center [426, 60] width 199 height 18
type textarea "Cell Phone"
type input "150.00"
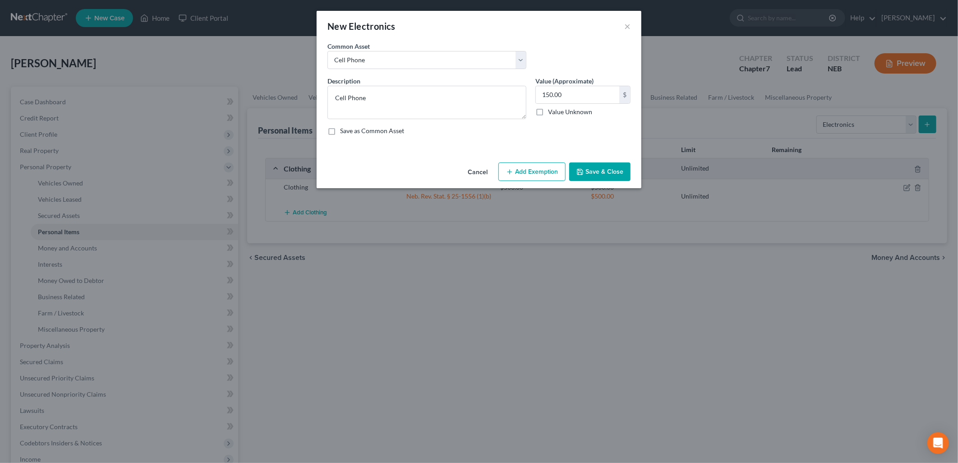
click at [542, 176] on button "Add Exemption" at bounding box center [531, 171] width 67 height 19
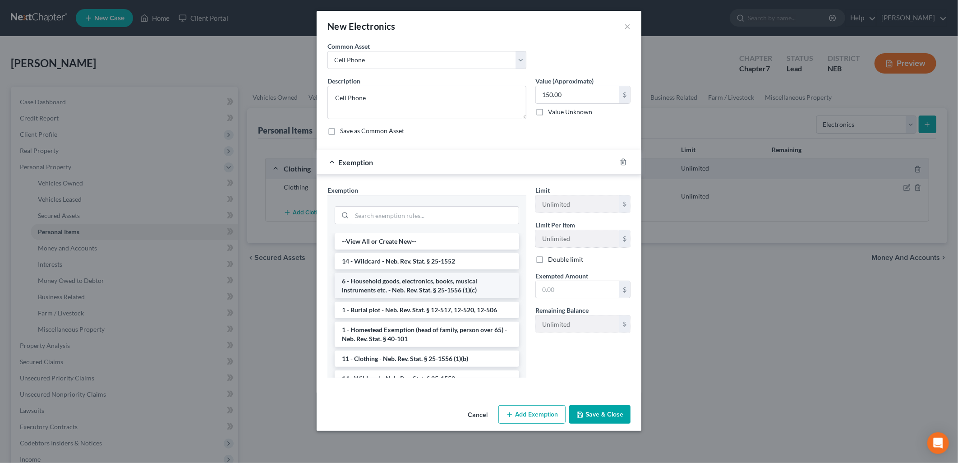
click at [405, 287] on li "6 - Household goods, electronics, books, musical instruments etc. - Neb. Rev. S…" at bounding box center [427, 285] width 184 height 25
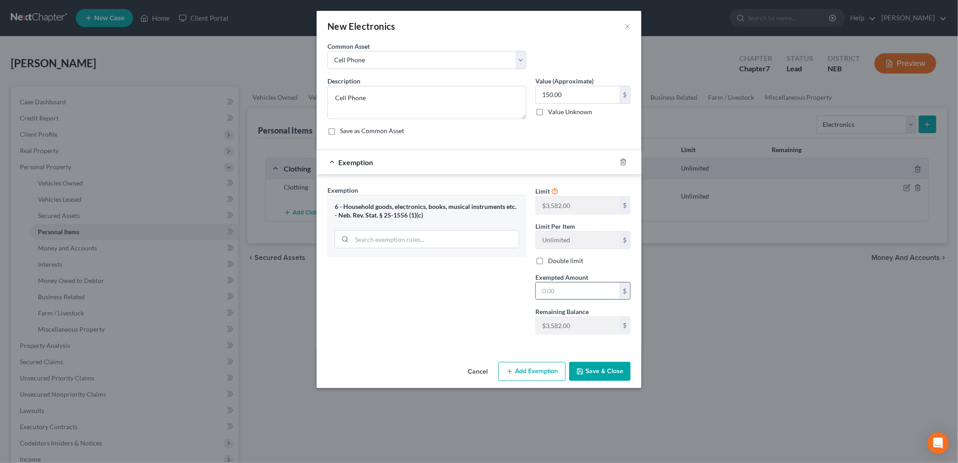
click at [553, 293] on input "text" at bounding box center [577, 290] width 83 height 17
type input "150.00"
click at [607, 368] on button "Save & Close" at bounding box center [599, 371] width 61 height 19
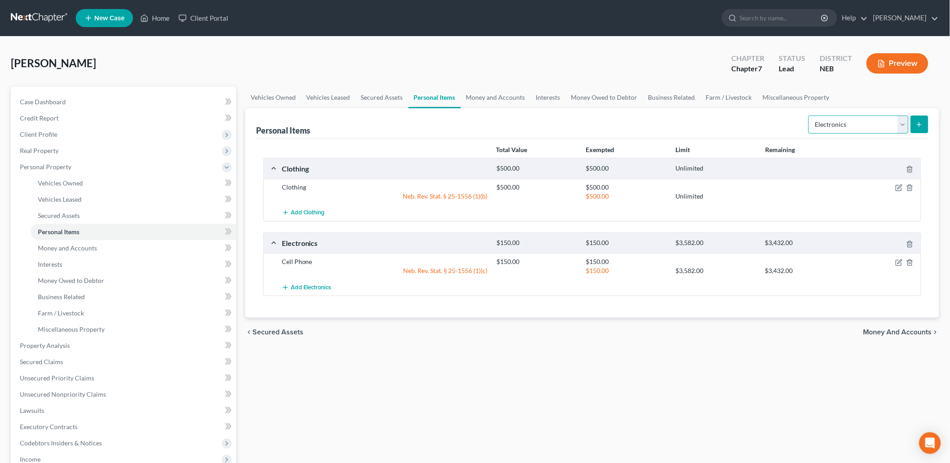
click at [901, 123] on select "Select Item Type Clothing Collectibles Of Value Electronics Firearms Household …" at bounding box center [859, 124] width 100 height 18
select select "household_goods"
click at [809, 115] on select "Select Item Type Clothing Collectibles Of Value Electronics Firearms Household …" at bounding box center [859, 124] width 100 height 18
click at [927, 122] on button "submit" at bounding box center [920, 124] width 18 height 18
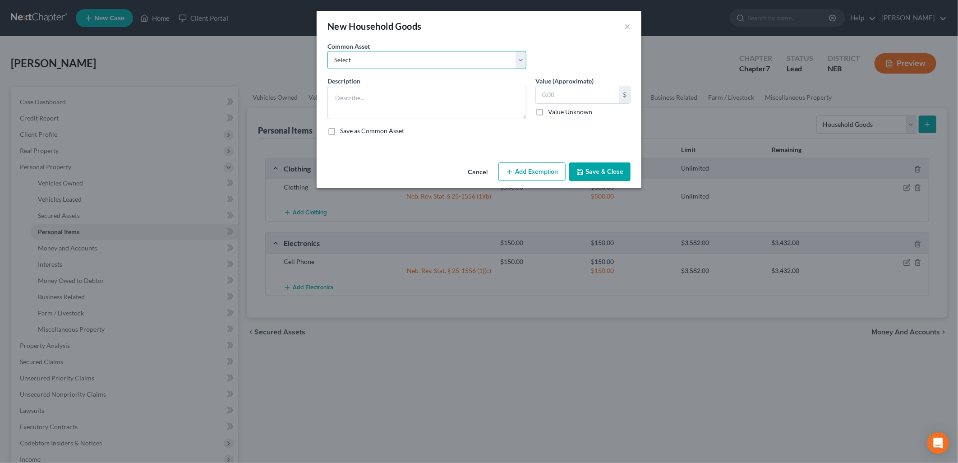
click at [437, 61] on select "Select Household goods and furnishings" at bounding box center [426, 60] width 199 height 18
select select "0"
click at [327, 51] on select "Select Household goods and furnishings" at bounding box center [426, 60] width 199 height 18
type textarea "Household goods and furnishings"
type input "3,000.00"
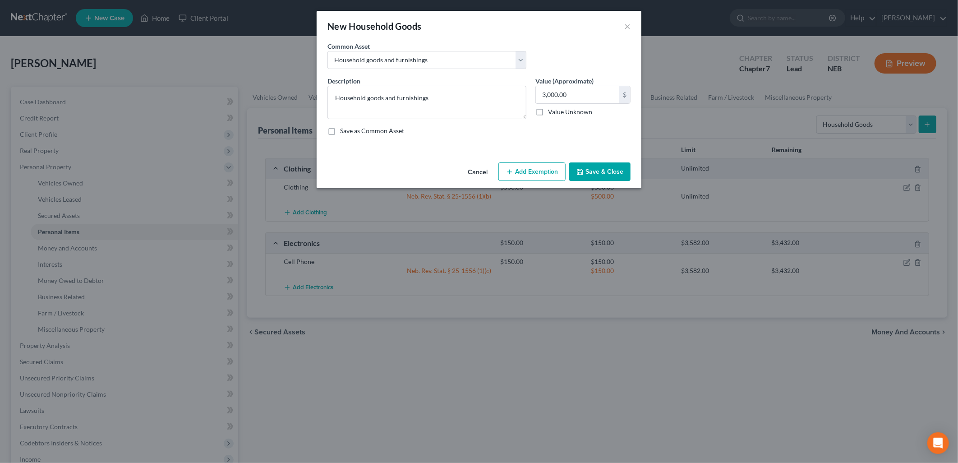
click at [534, 169] on button "Add Exemption" at bounding box center [531, 171] width 67 height 19
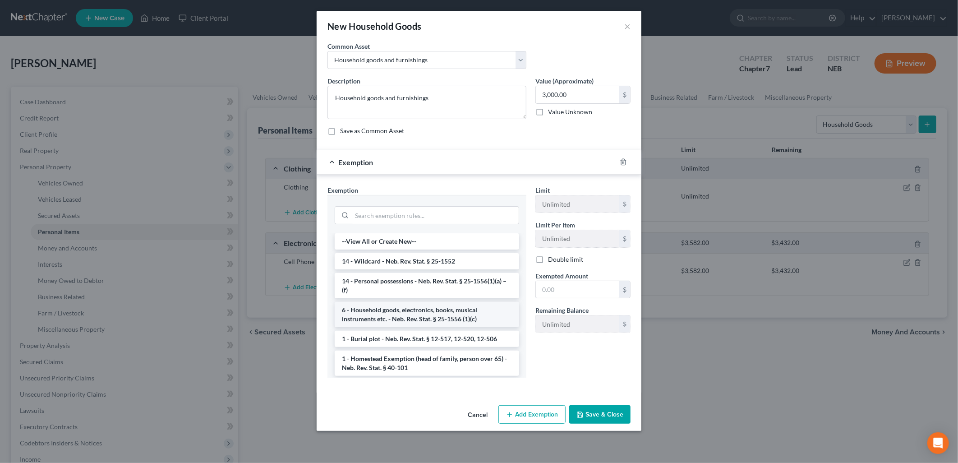
click at [418, 312] on li "6 - Household goods, electronics, books, musical instruments etc. - Neb. Rev. S…" at bounding box center [427, 314] width 184 height 25
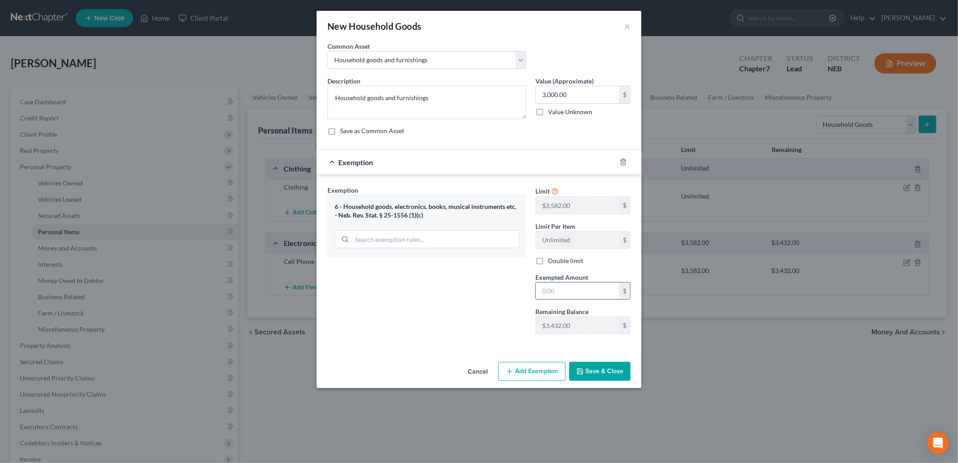
click at [558, 291] on input "text" at bounding box center [577, 290] width 83 height 17
type input "3,000.00"
click at [584, 372] on icon "button" at bounding box center [579, 371] width 7 height 7
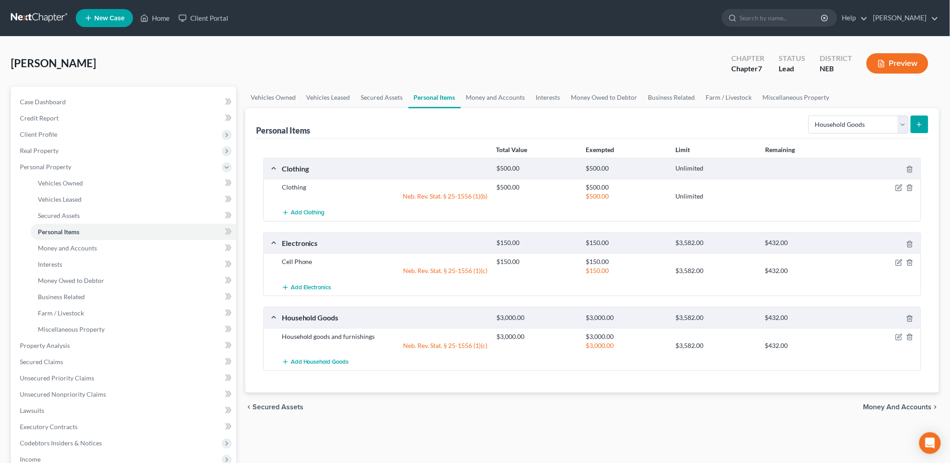
click at [892, 404] on span "Money and Accounts" at bounding box center [898, 406] width 69 height 7
